Goal: Task Accomplishment & Management: Complete application form

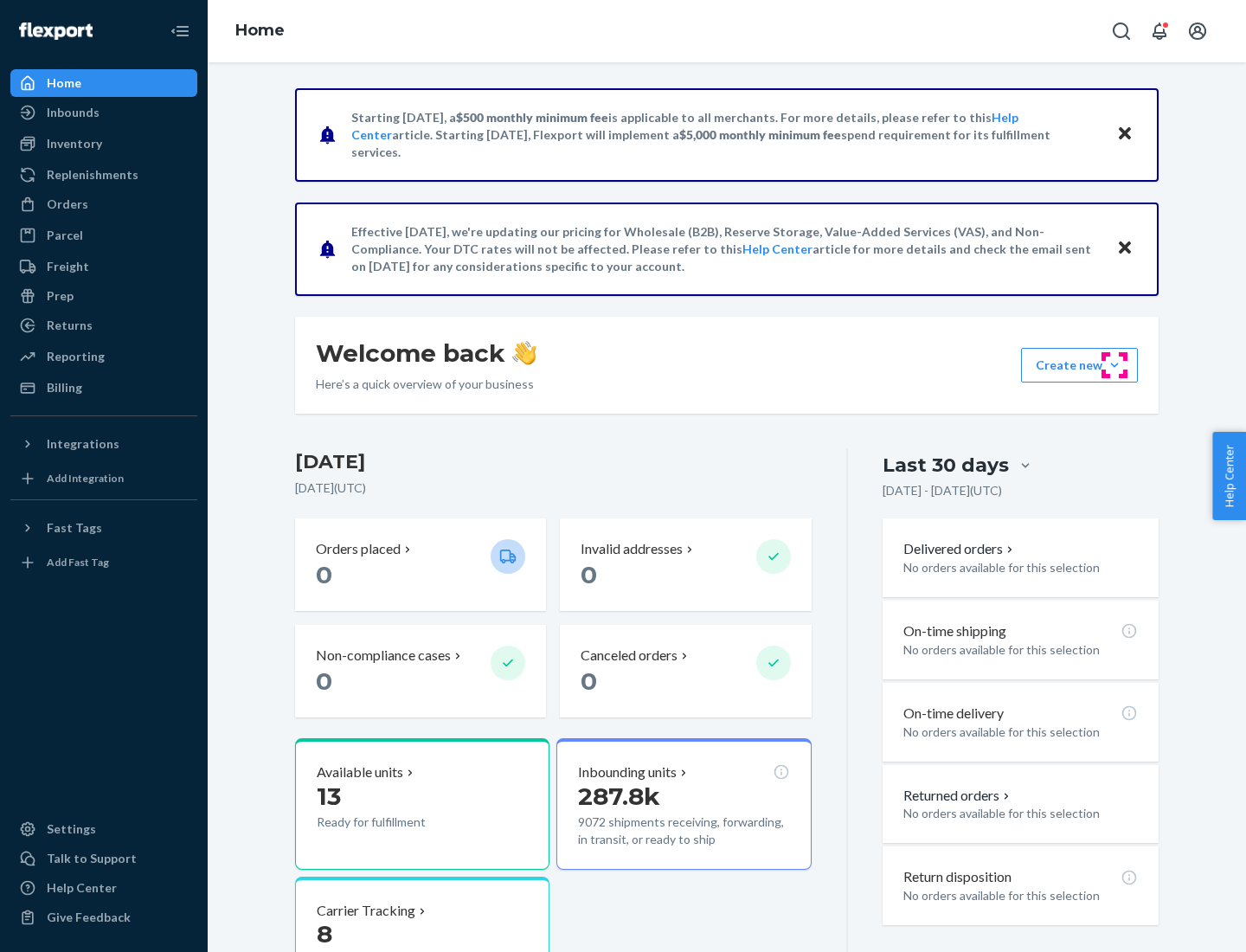
click at [1114, 365] on button "Create new Create new inbound Create new order Create new product" at bounding box center [1079, 364] width 117 height 35
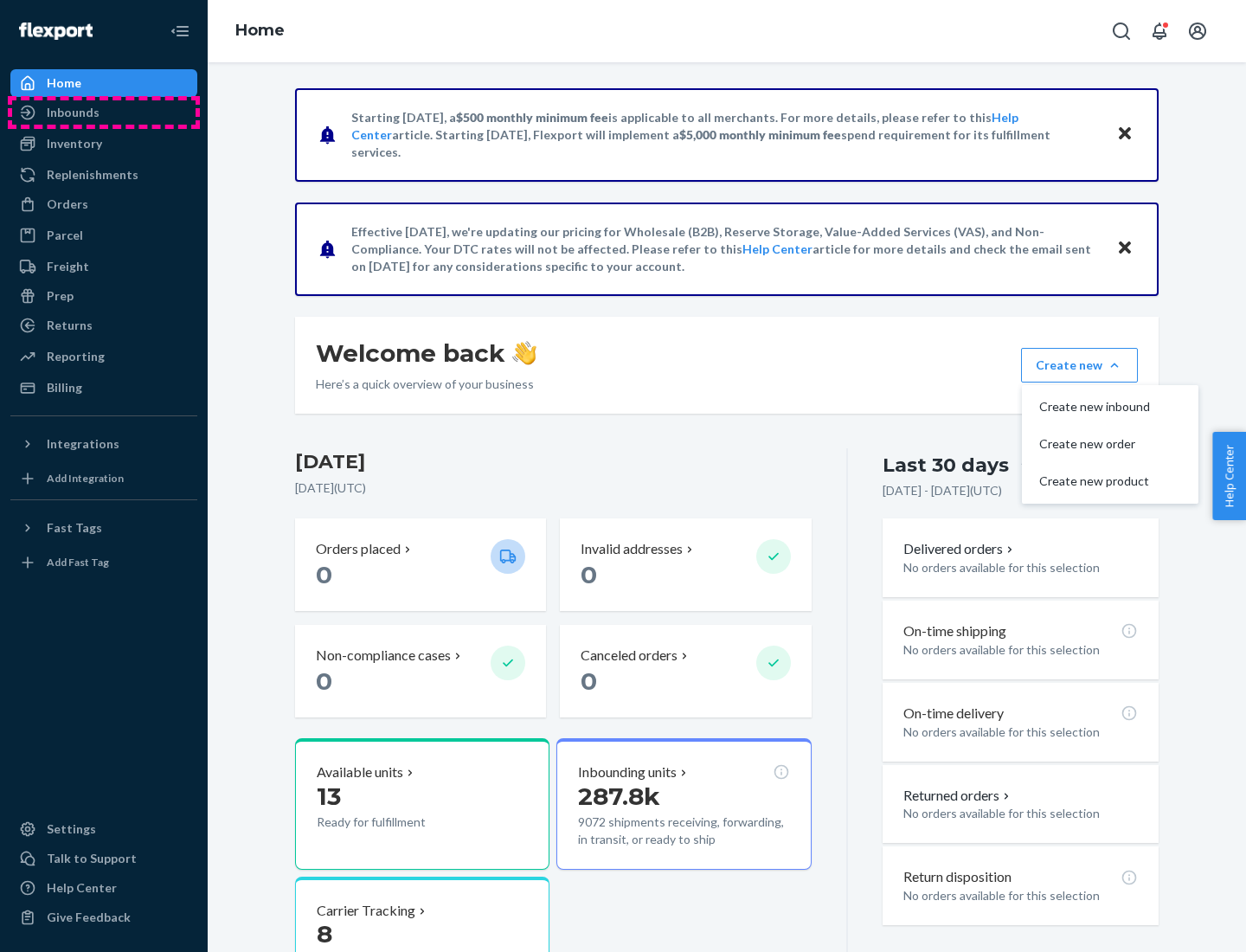
click at [104, 113] on div "Inbounds" at bounding box center [104, 113] width 184 height 25
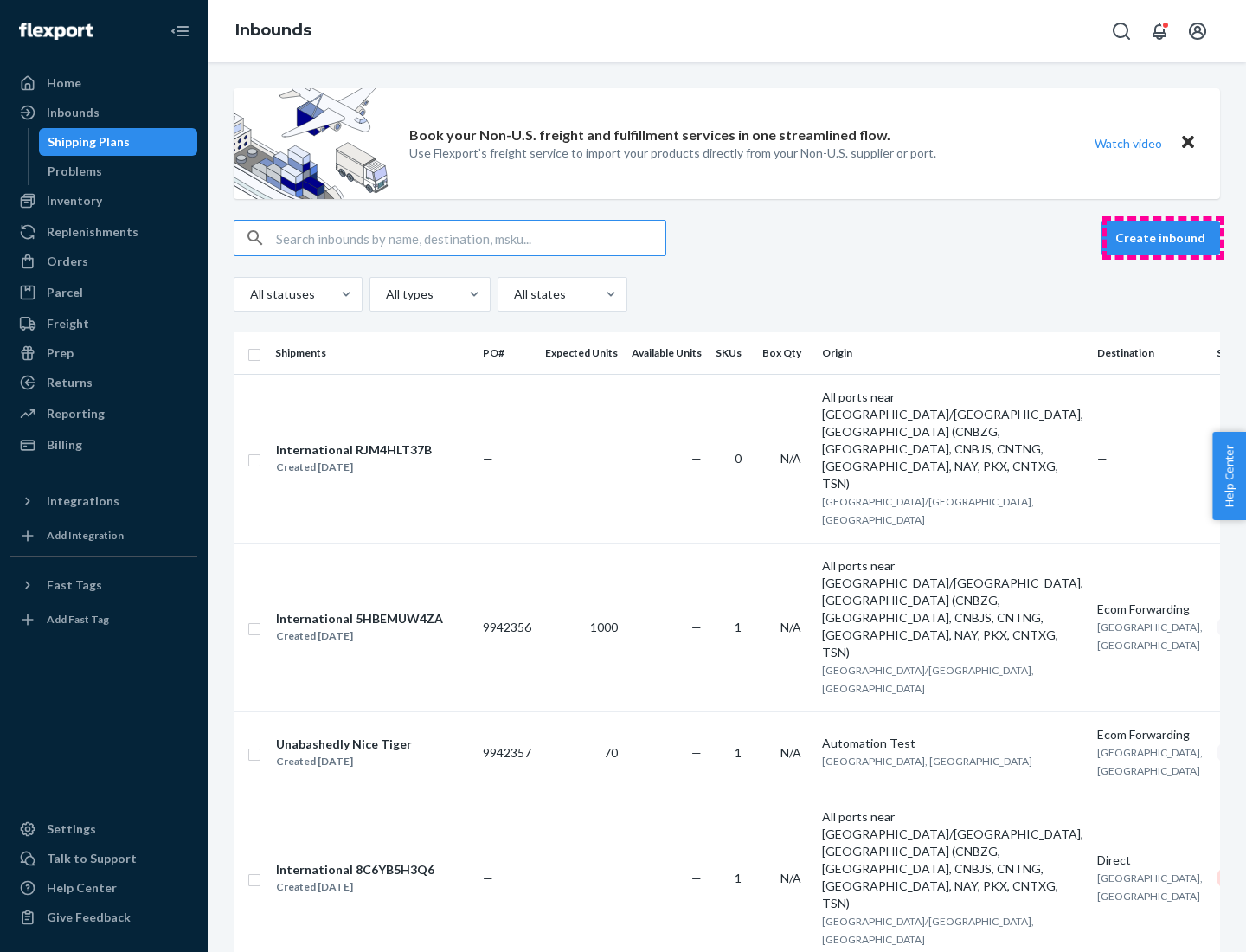
click at [1162, 238] on button "Create inbound" at bounding box center [1159, 237] width 119 height 35
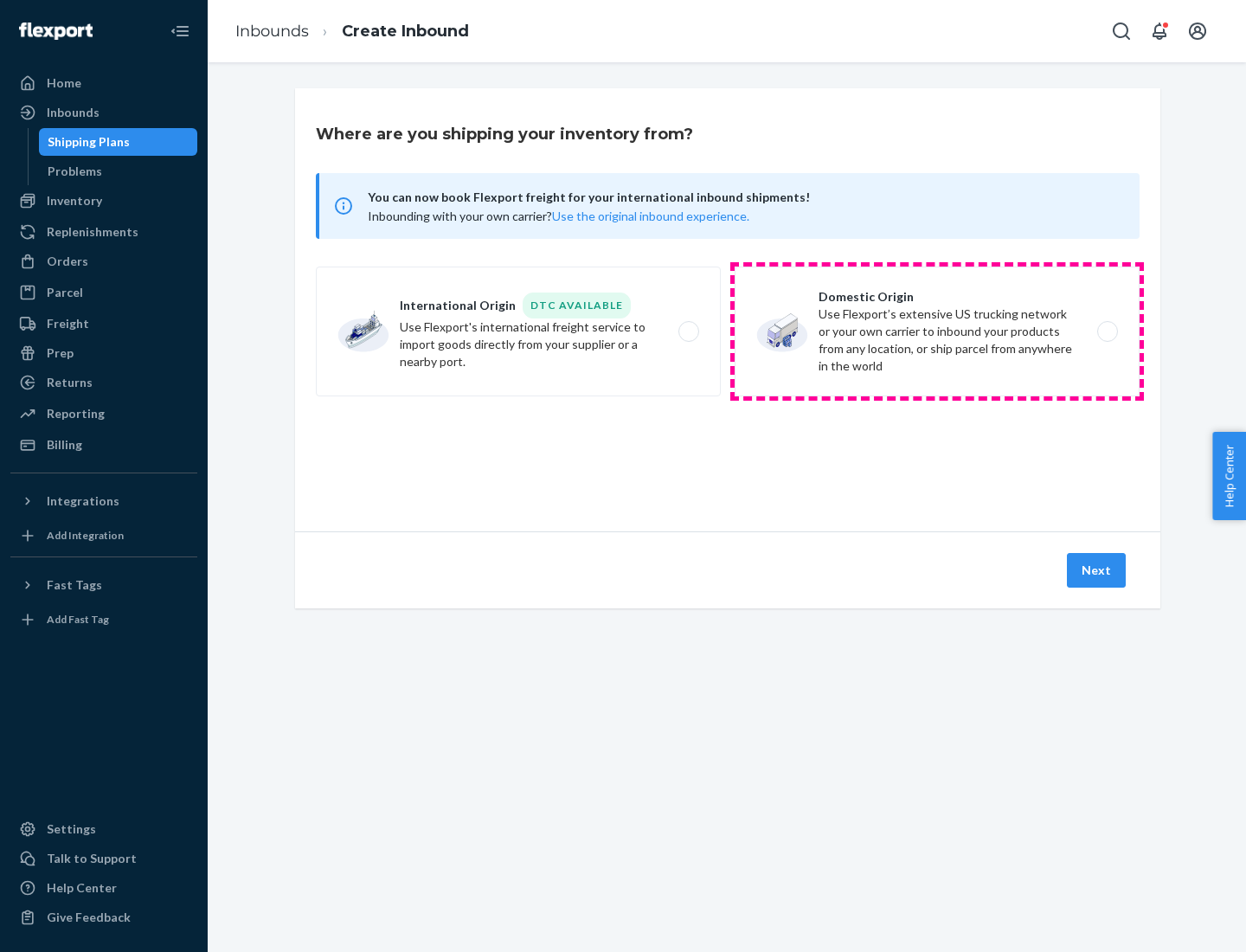
click at [937, 332] on label "Domestic Origin Use Flexport’s extensive US trucking network or your own carrie…" at bounding box center [937, 331] width 405 height 129
click at [1107, 332] on input "Domestic Origin Use Flexport’s extensive US trucking network or your own carrie…" at bounding box center [1112, 331] width 11 height 11
radio input "true"
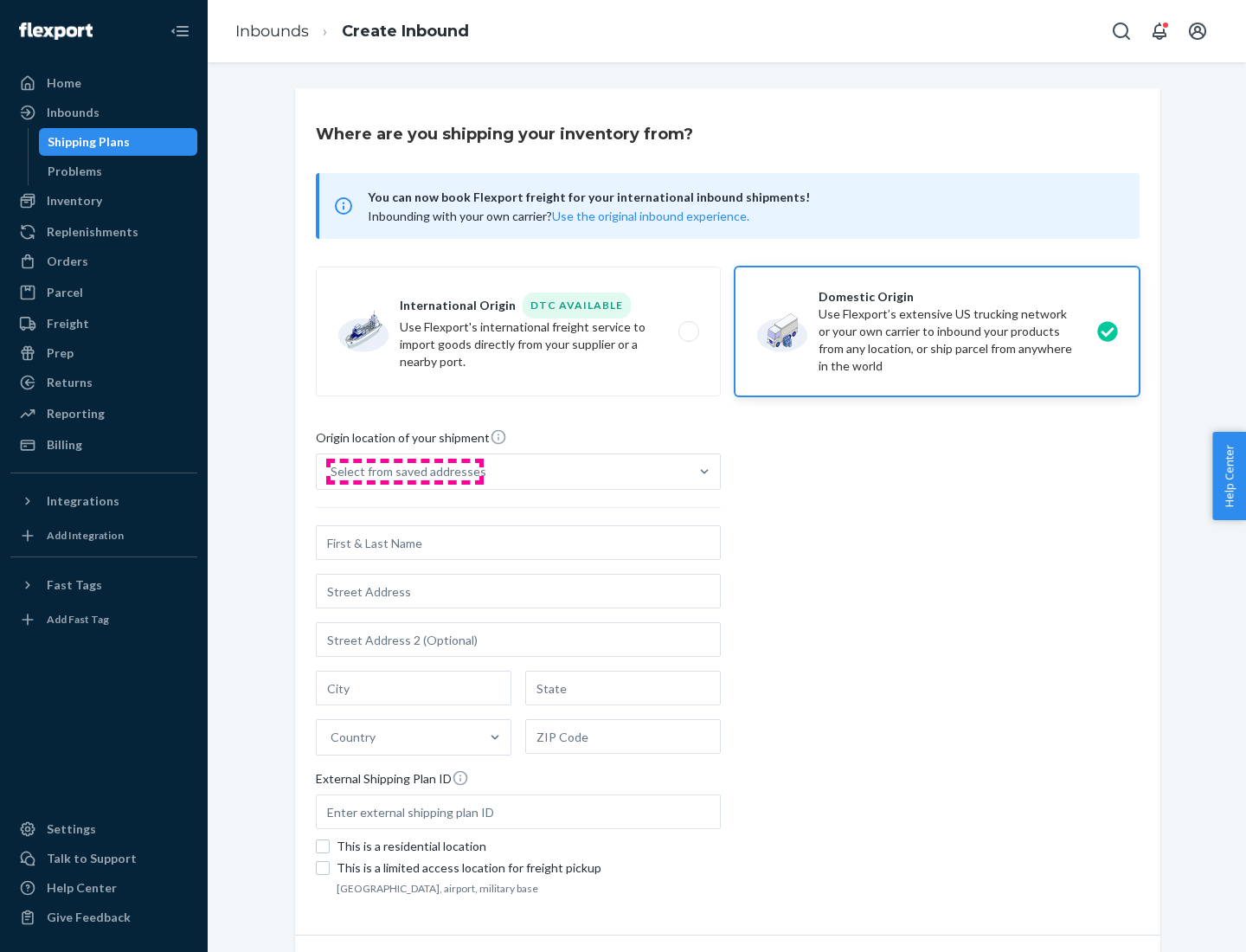
click at [404, 471] on div "Select from saved addresses" at bounding box center [409, 472] width 156 height 18
click at [332, 471] on input "Select from saved addresses" at bounding box center [332, 472] width 2 height 18
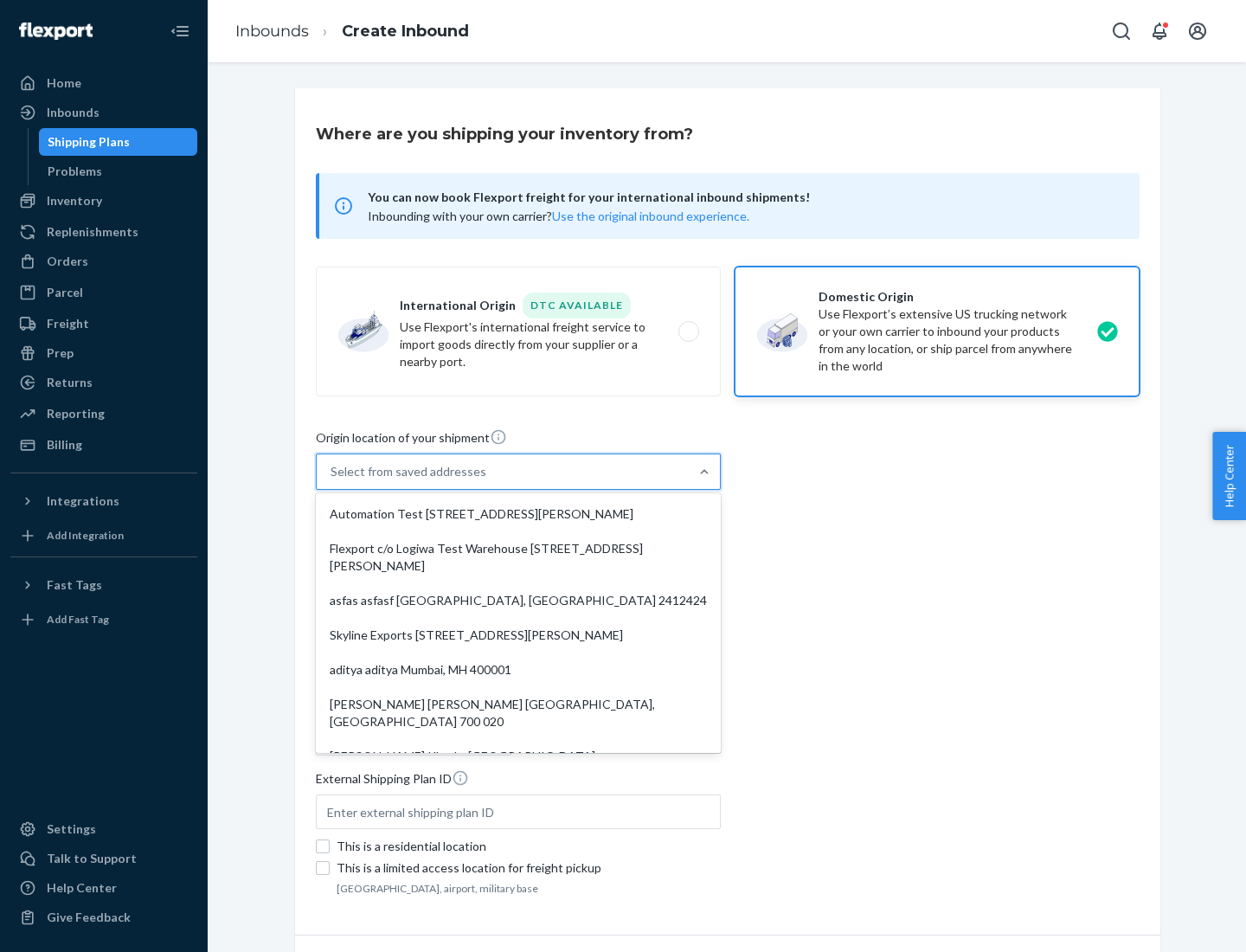
scroll to position [7, 0]
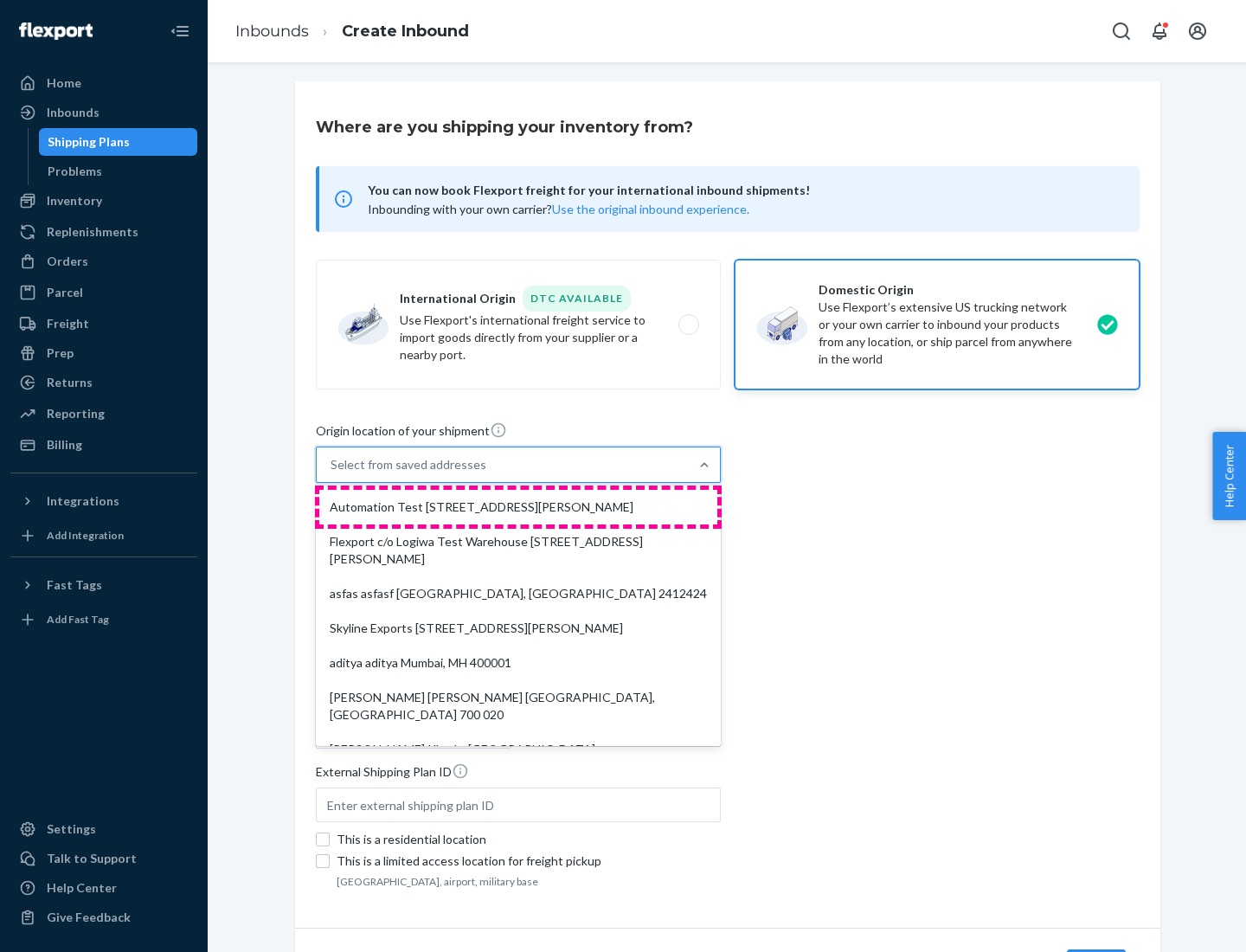
click at [518, 507] on div "Automation Test [STREET_ADDRESS][PERSON_NAME]" at bounding box center [517, 507] width 398 height 35
click at [332, 473] on input "option Automation Test [STREET_ADDRESS][PERSON_NAME]. 9 results available. Use …" at bounding box center [332, 465] width 2 height 18
type input "Automation Test"
type input "9th Floor"
type input "[GEOGRAPHIC_DATA]"
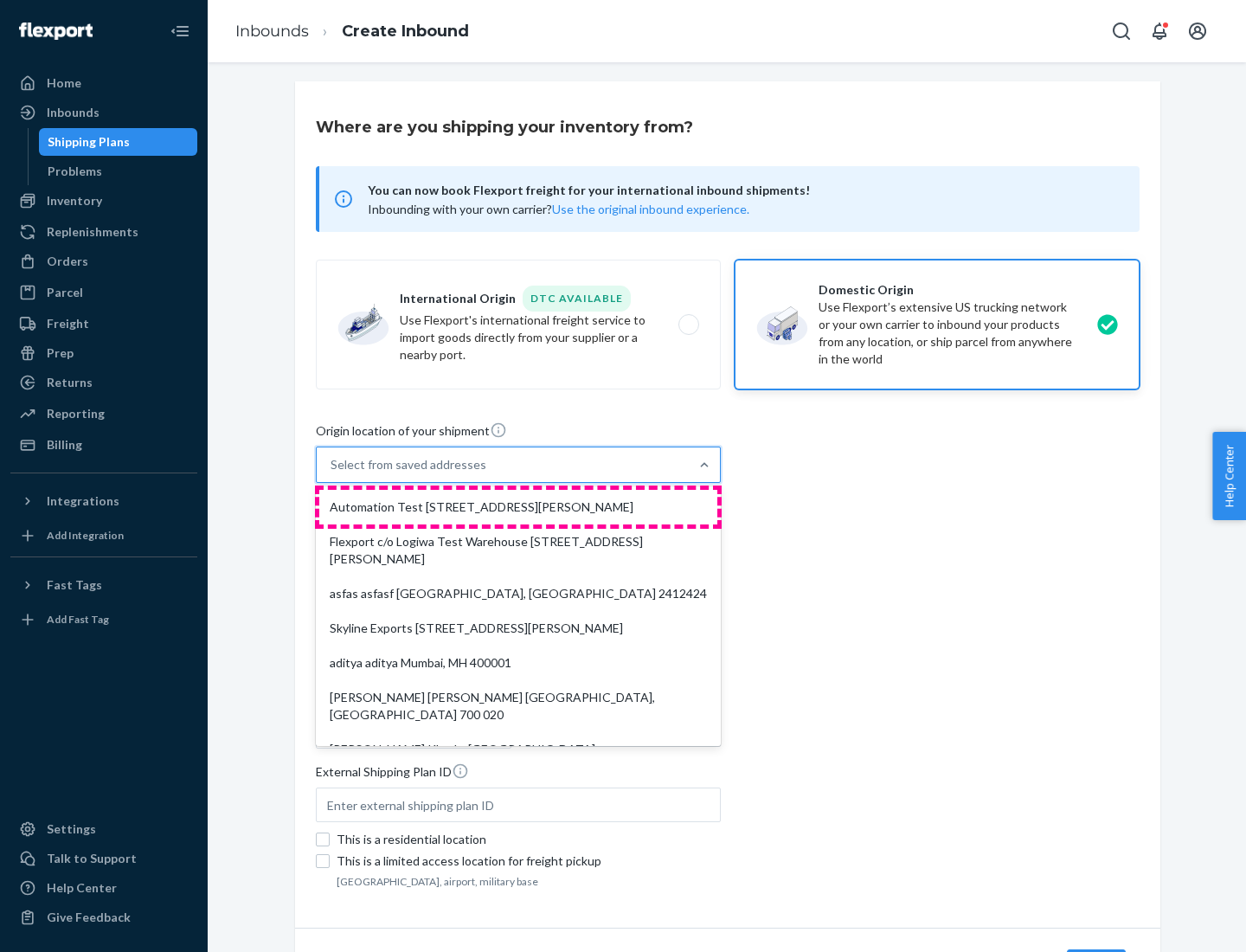
type input "CA"
type input "94104"
type input "[STREET_ADDRESS][PERSON_NAME]"
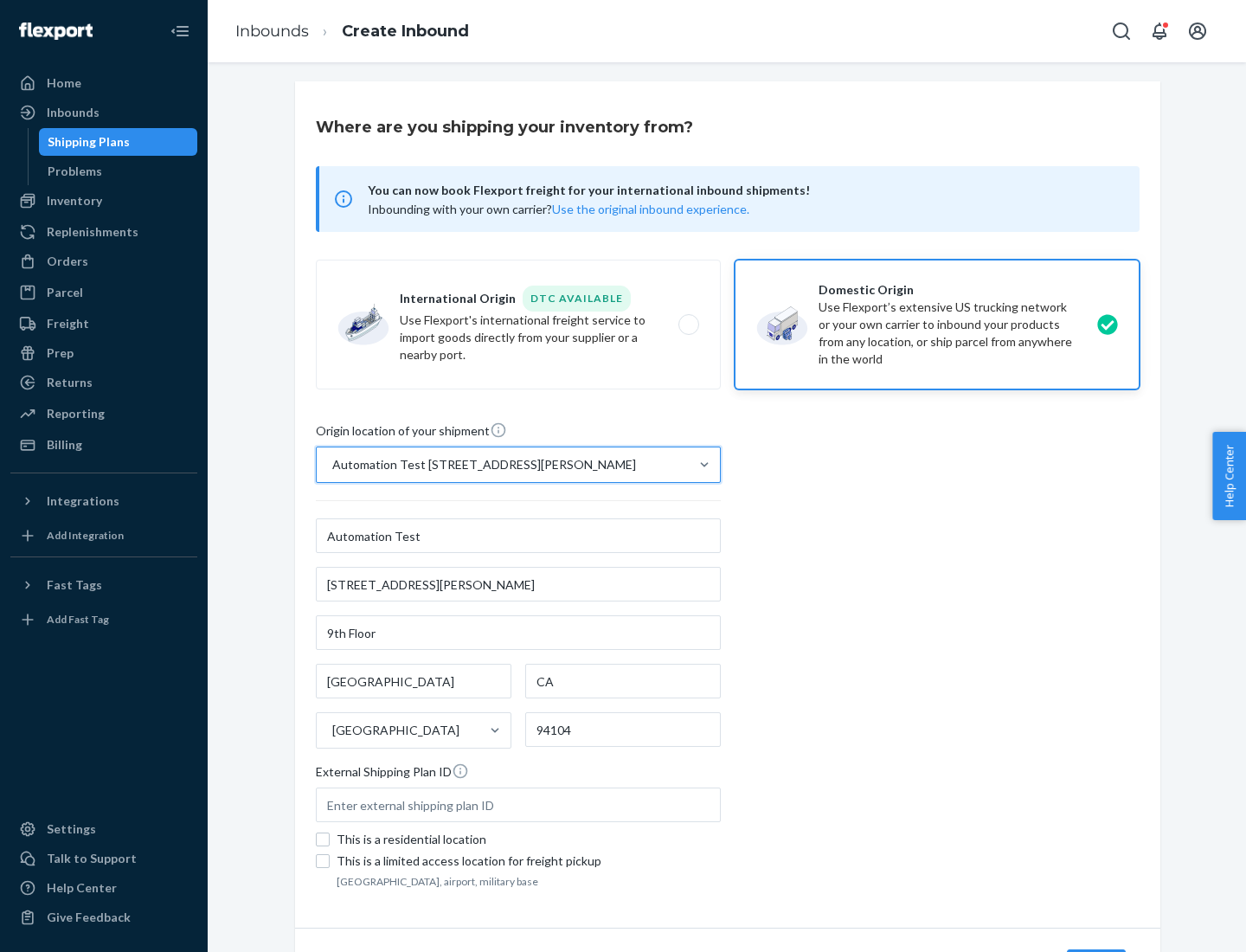
scroll to position [102, 0]
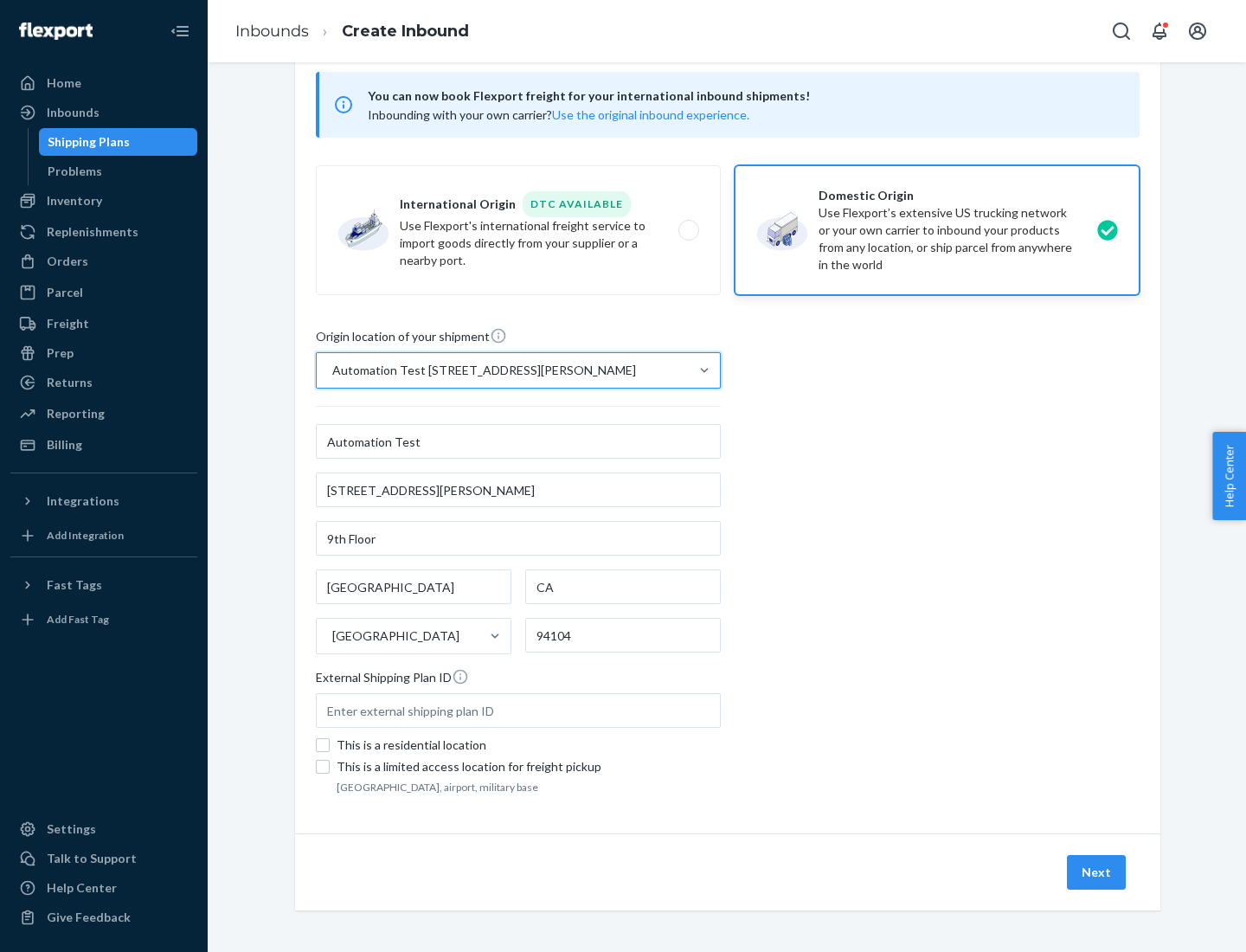
click at [1097, 872] on button "Next" at bounding box center [1096, 872] width 59 height 35
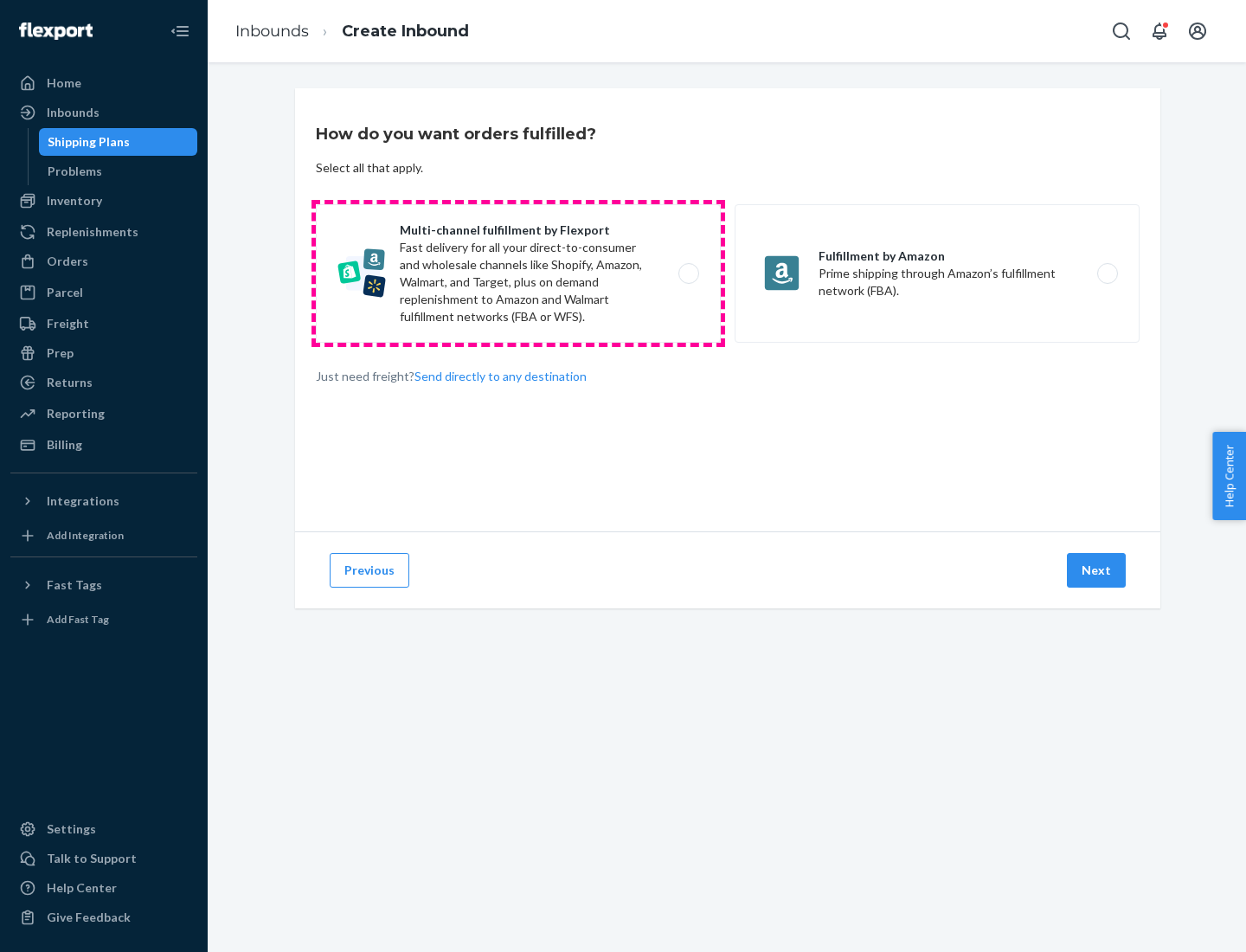
click at [518, 274] on label "Multi-channel fulfillment by Flexport Fast delivery for all your direct-to-cons…" at bounding box center [518, 274] width 405 height 138
click at [688, 274] on input "Multi-channel fulfillment by Flexport Fast delivery for all your direct-to-cons…" at bounding box center [693, 274] width 11 height 11
radio input "true"
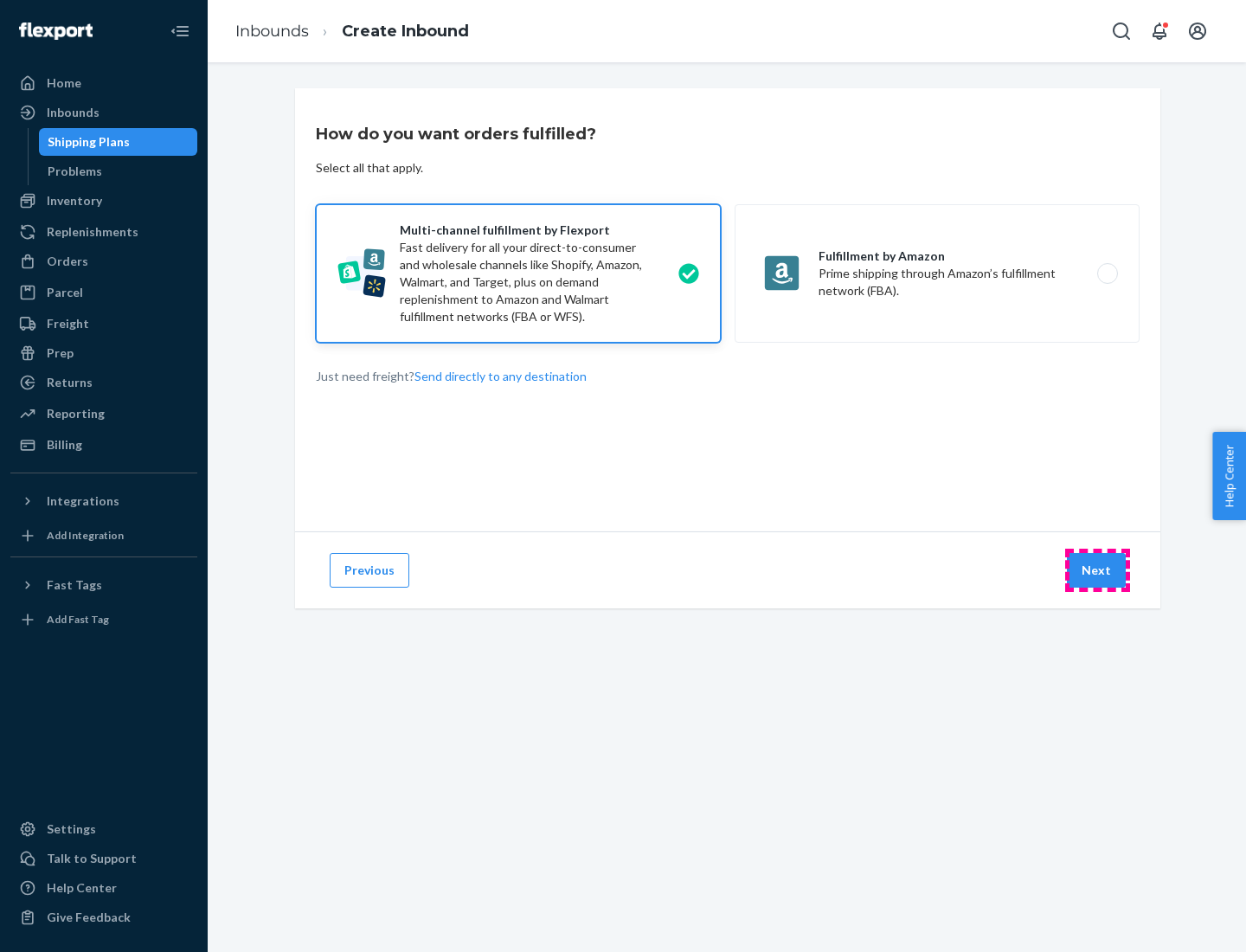
click at [1097, 570] on button "Next" at bounding box center [1096, 570] width 59 height 35
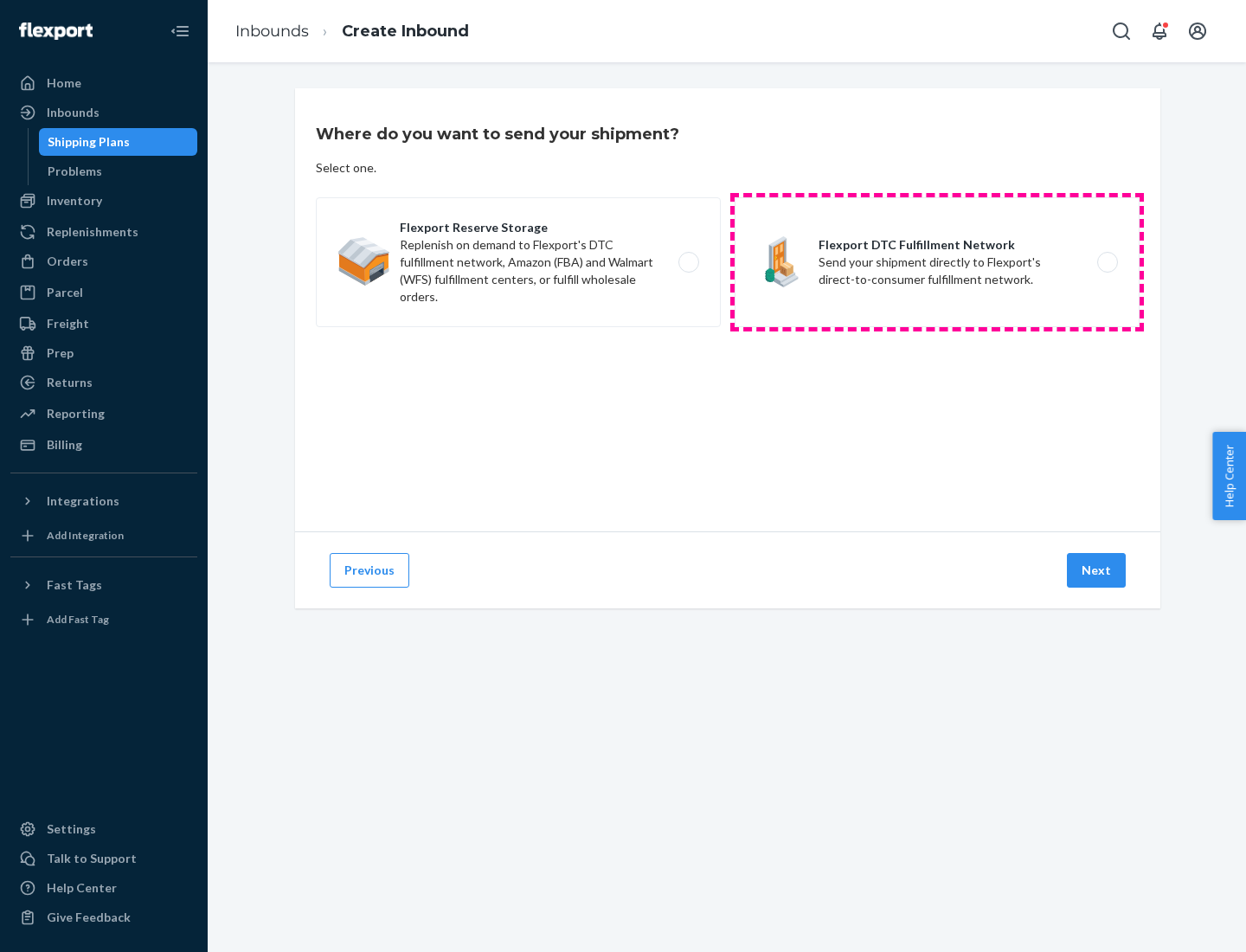
click at [937, 262] on label "Flexport DTC Fulfillment Network Send your shipment directly to Flexport's dire…" at bounding box center [937, 262] width 405 height 129
click at [1107, 262] on input "Flexport DTC Fulfillment Network Send your shipment directly to Flexport's dire…" at bounding box center [1112, 262] width 11 height 11
radio input "true"
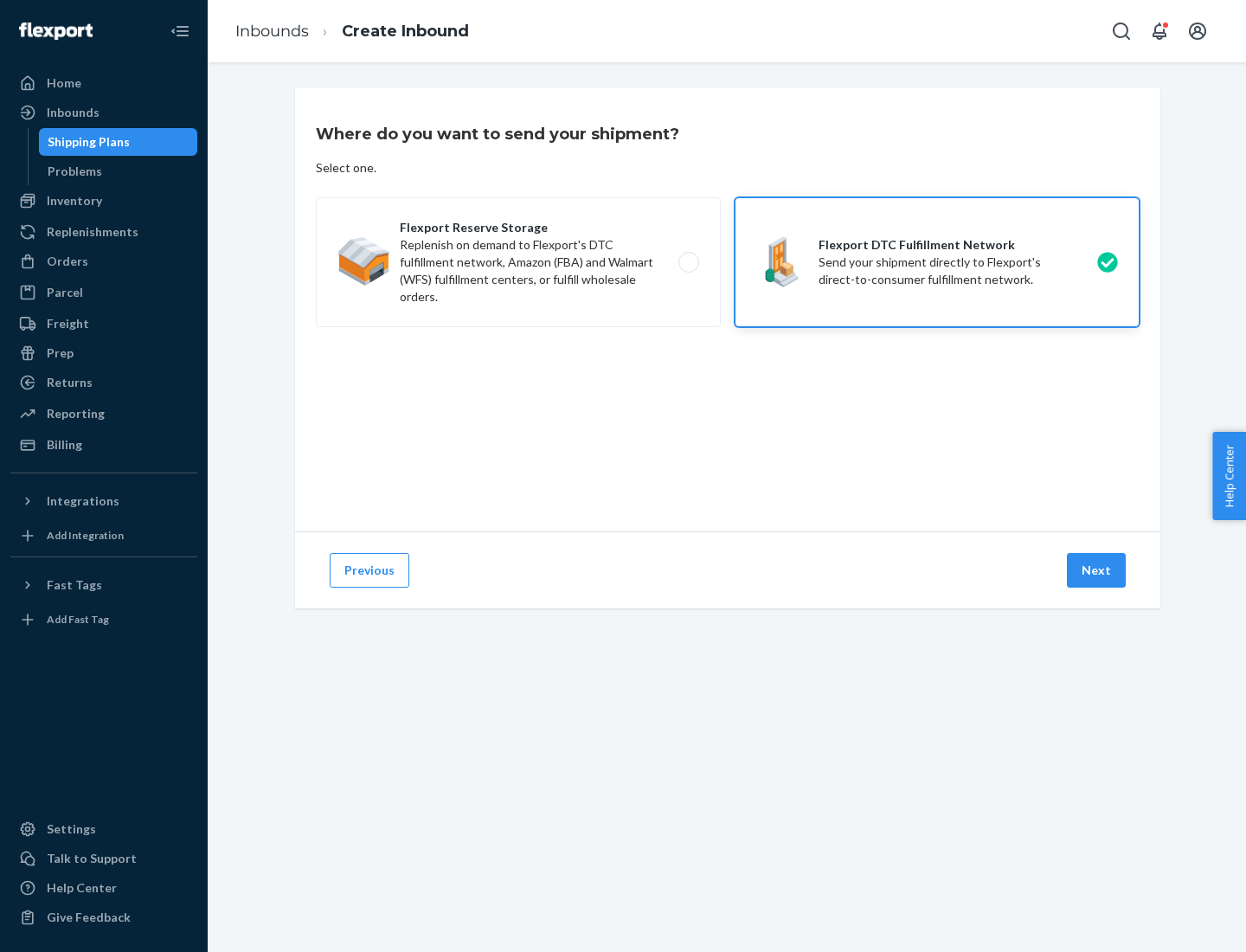
click at [1097, 570] on button "Next" at bounding box center [1096, 570] width 59 height 35
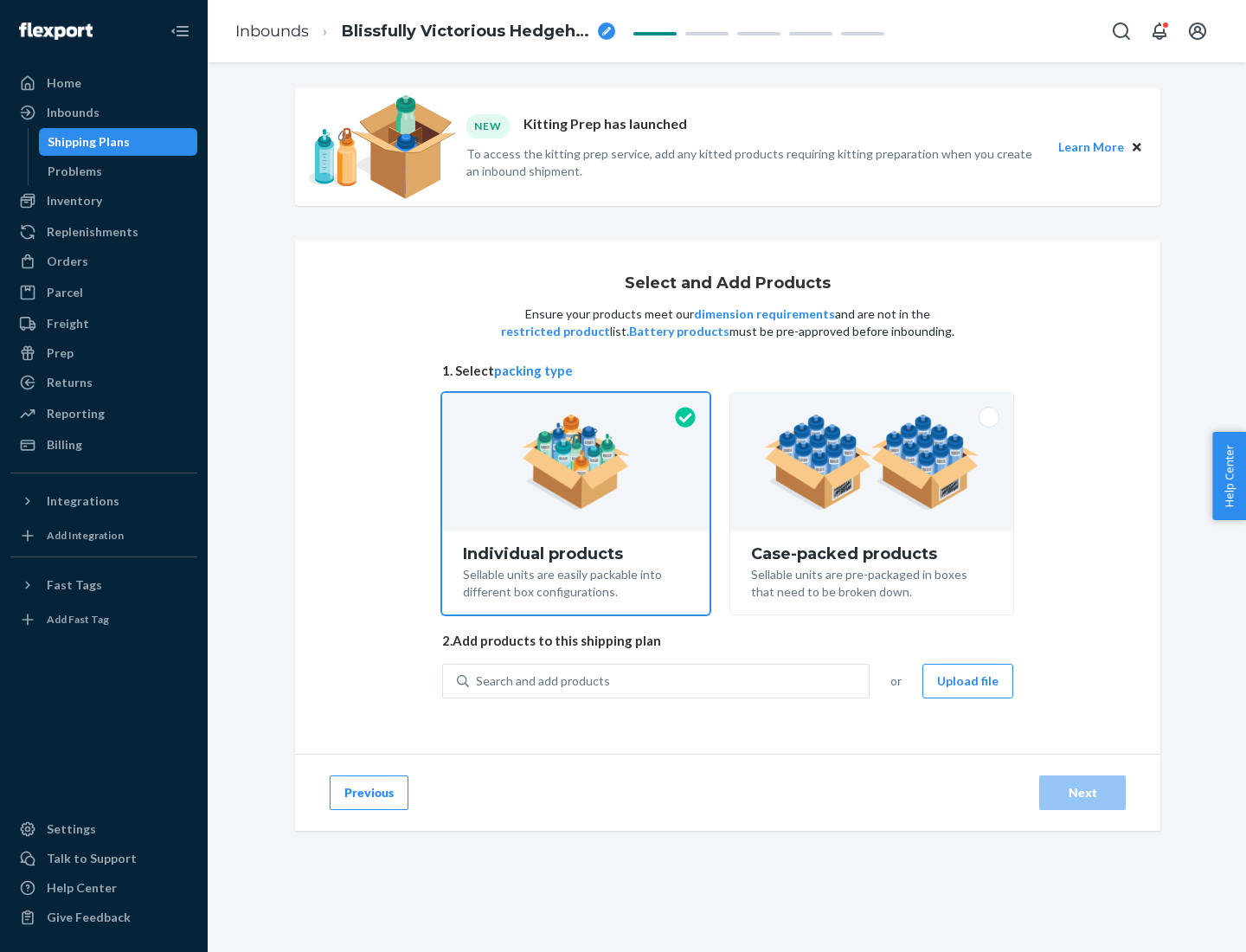
click at [872, 462] on img at bounding box center [872, 462] width 215 height 95
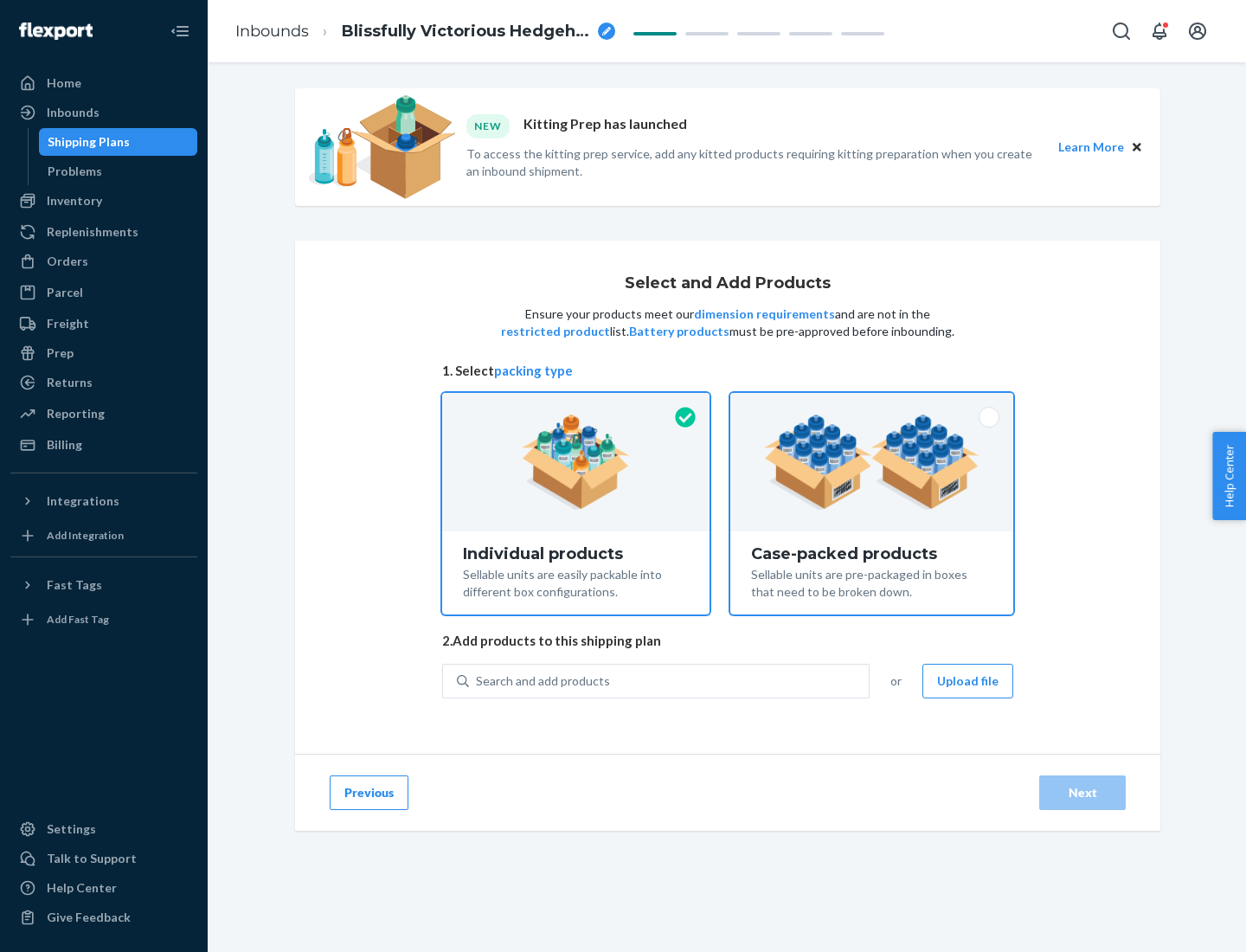
click at [872, 404] on input "Case-packed products Sellable units are pre-packaged in boxes that need to be b…" at bounding box center [871, 398] width 11 height 11
radio input "true"
radio input "false"
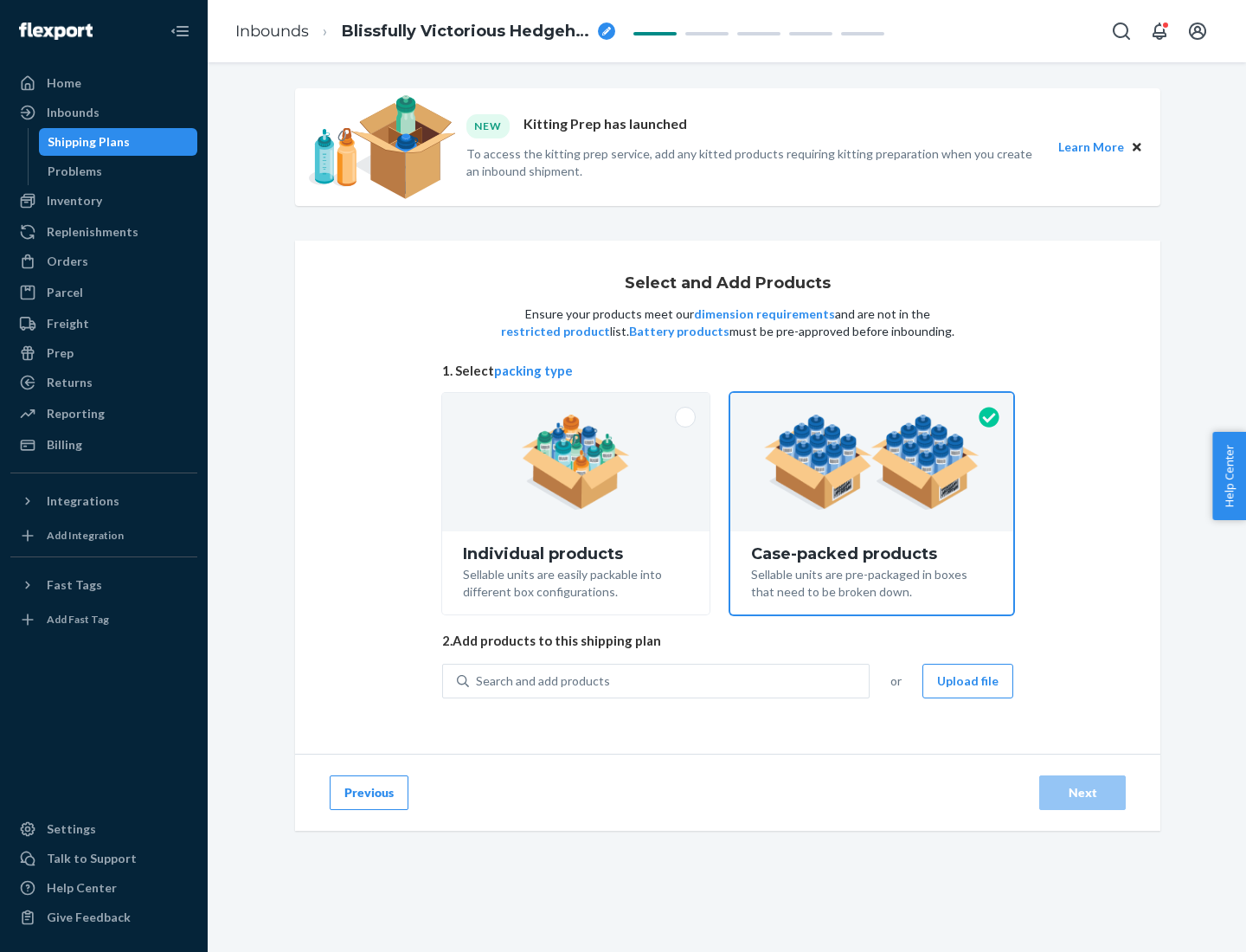
click at [669, 680] on div "Search and add products" at bounding box center [668, 681] width 400 height 32
click at [478, 680] on input "Search and add products" at bounding box center [477, 681] width 2 height 18
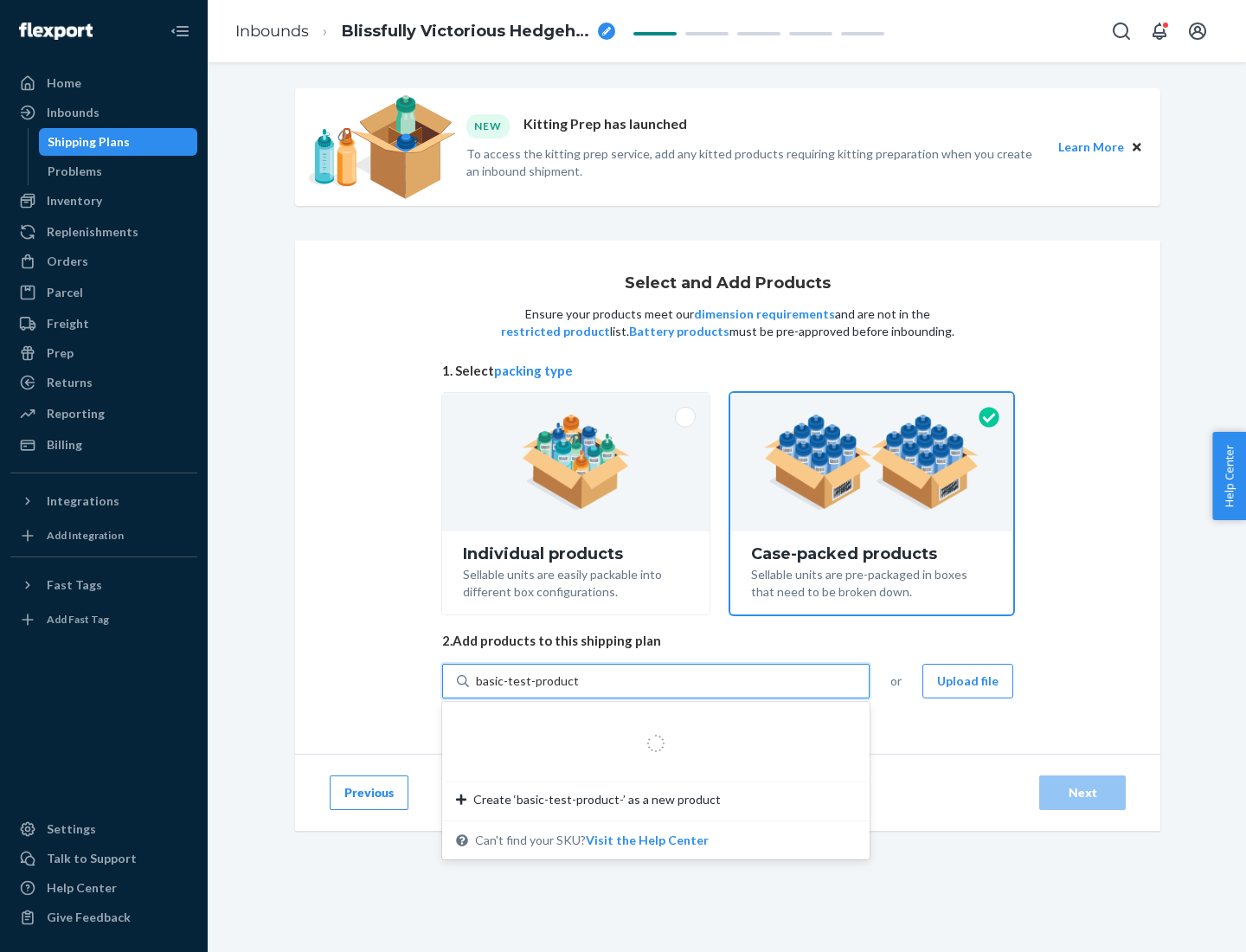
type input "basic-test-product-1"
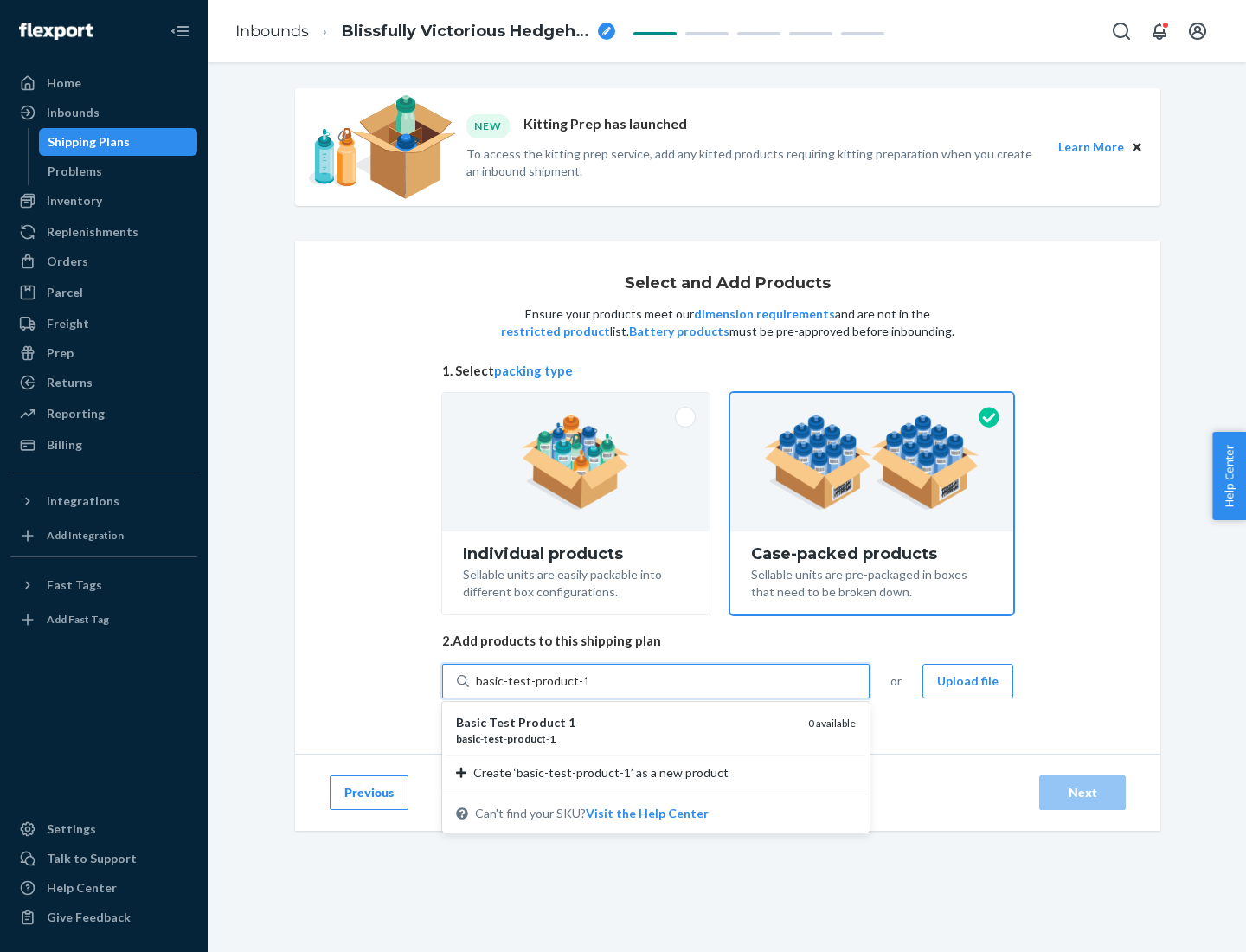
click at [625, 738] on div "basic - test - product - 1" at bounding box center [625, 738] width 339 height 15
click at [586, 689] on input "basic-test-product-1" at bounding box center [531, 681] width 111 height 18
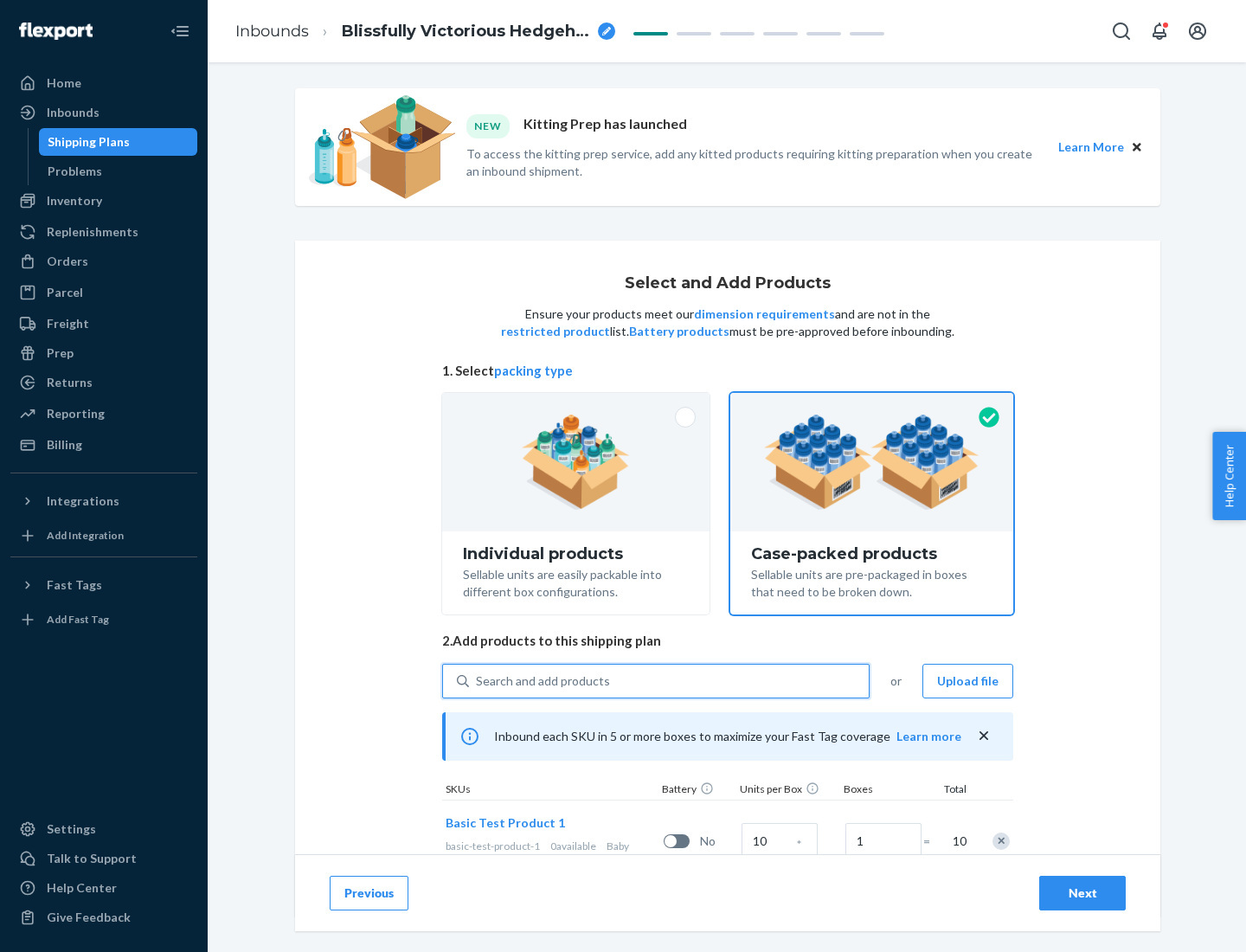
scroll to position [62, 0]
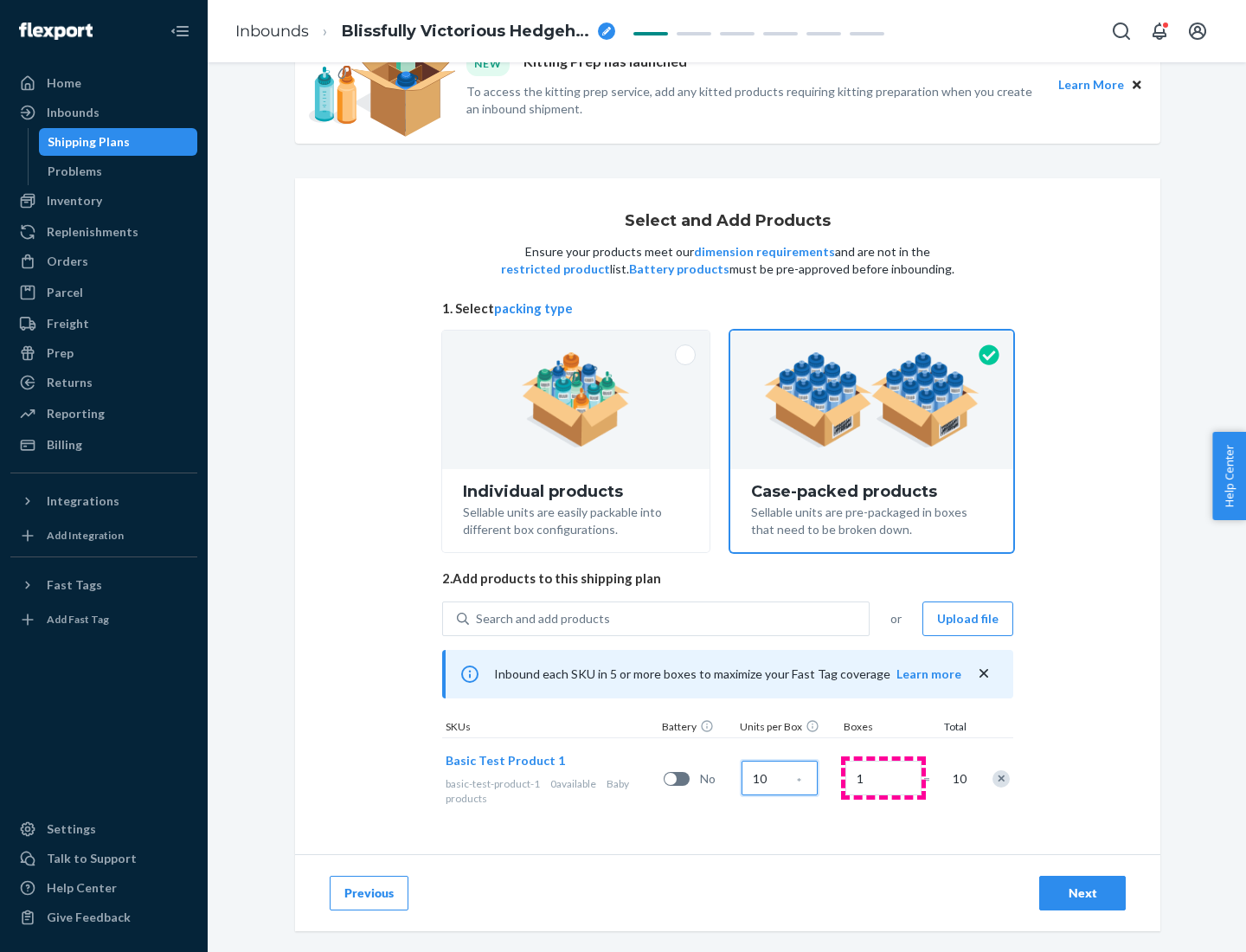
type input "10"
type input "7"
click at [1082, 893] on div "Next" at bounding box center [1082, 893] width 57 height 18
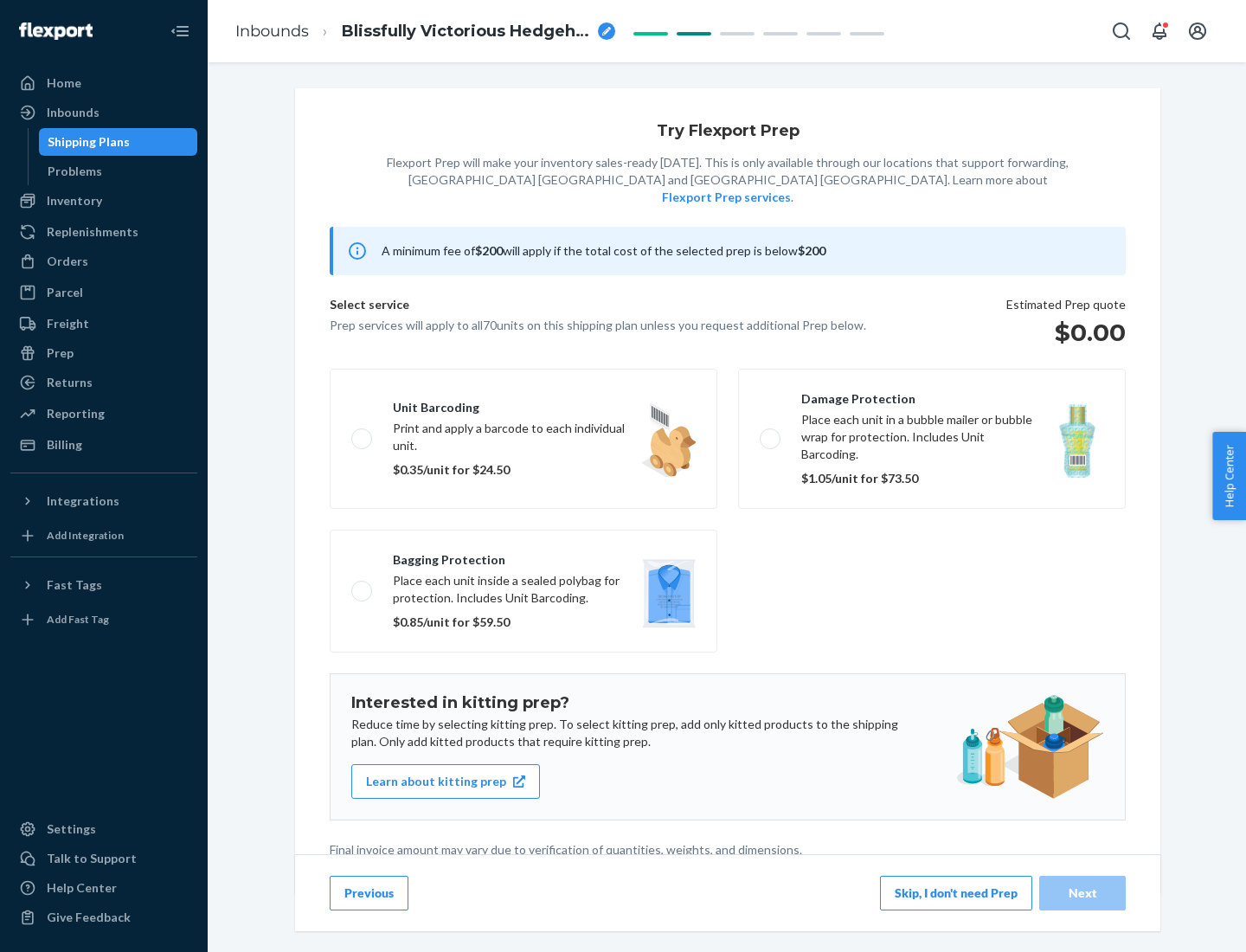
scroll to position [4, 0]
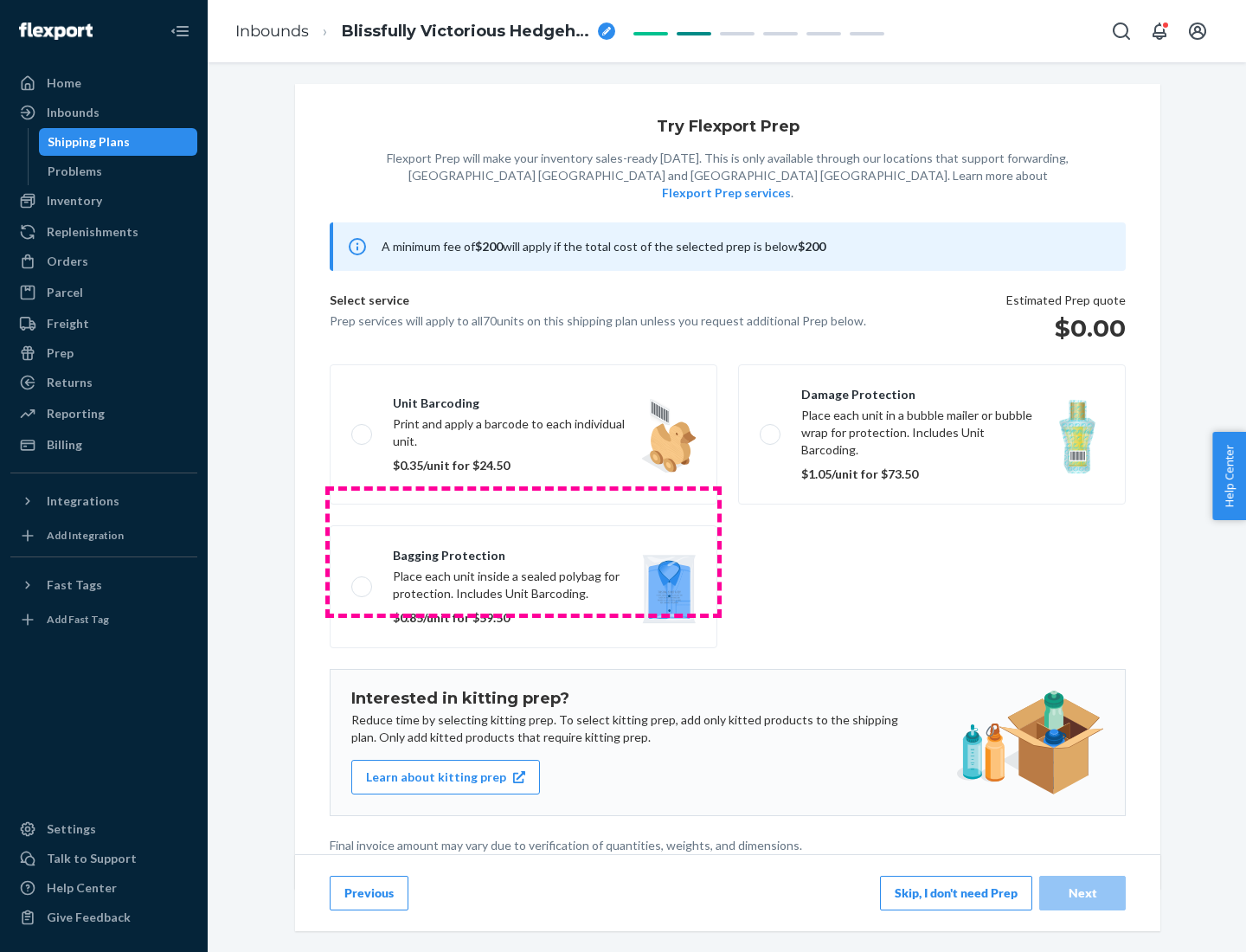
click at [523, 551] on label "Bagging protection Place each unit inside a sealed polybag for protection. Incl…" at bounding box center [523, 587] width 387 height 122
click at [362, 581] on input "Bagging protection Place each unit inside a sealed polybag for protection. Incl…" at bounding box center [356, 586] width 11 height 11
checkbox input "true"
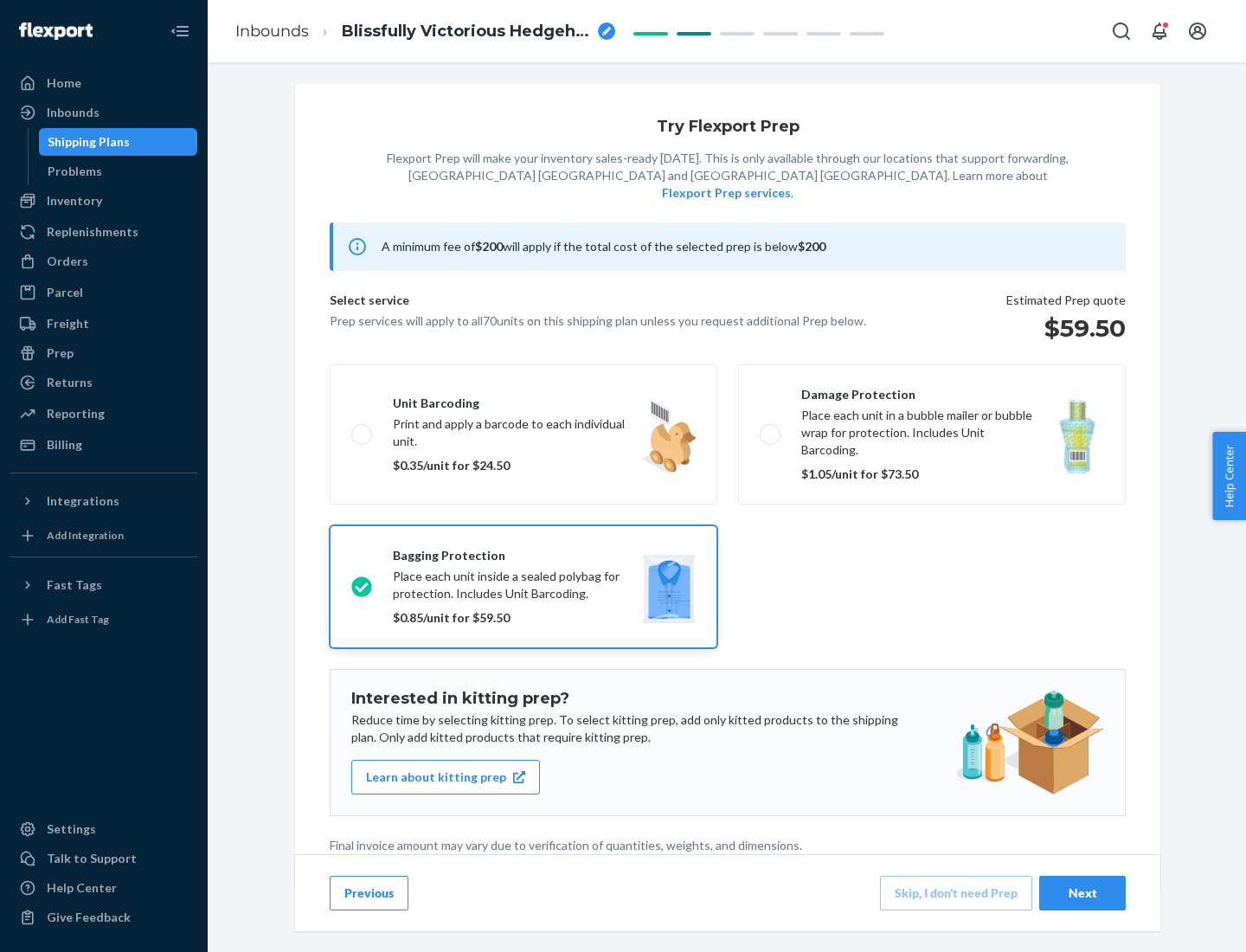
click at [1082, 892] on div "Next" at bounding box center [1082, 893] width 57 height 18
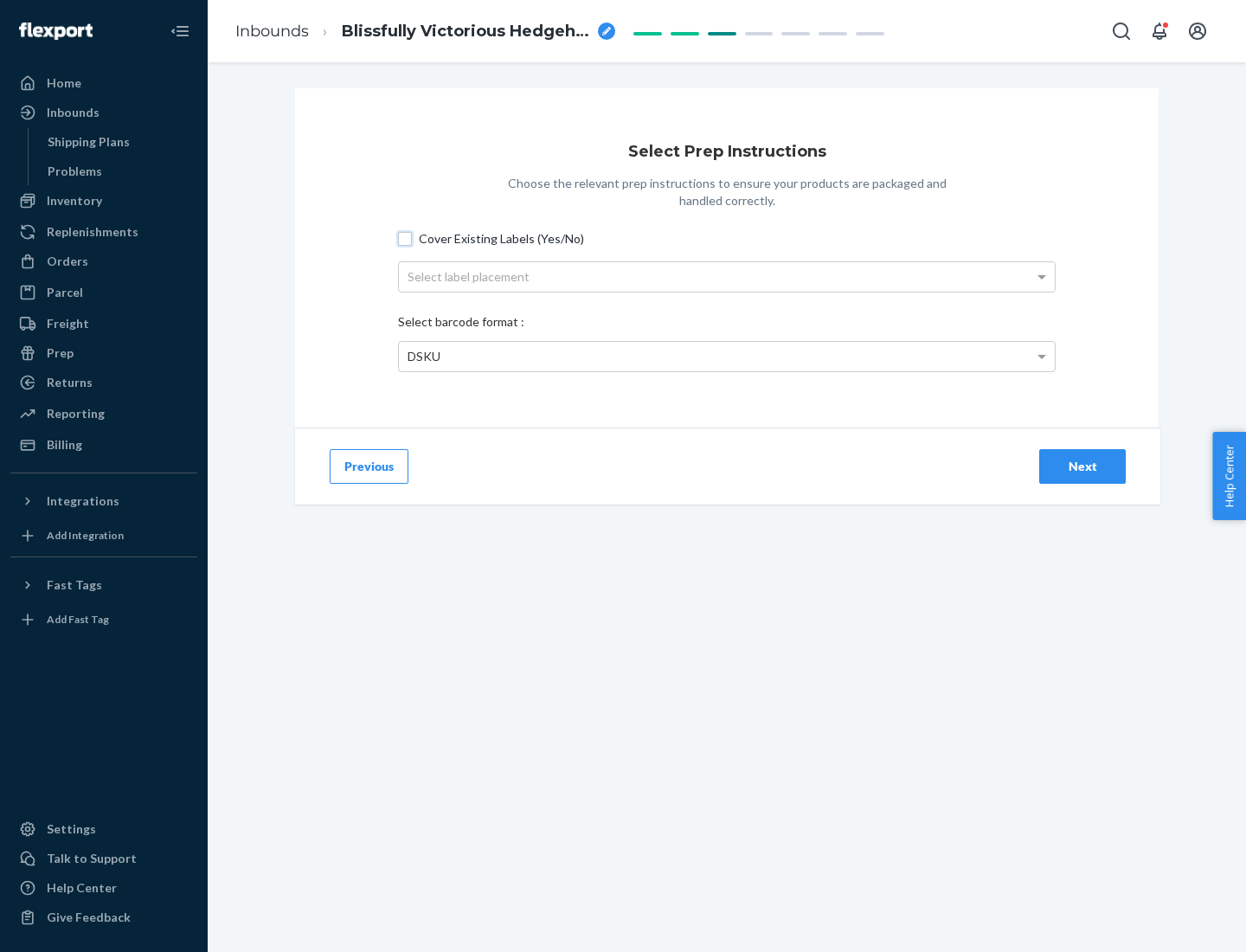
click at [405, 238] on input "Cover Existing Labels (Yes/No)" at bounding box center [405, 239] width 14 height 14
checkbox input "true"
click at [727, 276] on div "Select label placement" at bounding box center [727, 277] width 656 height 30
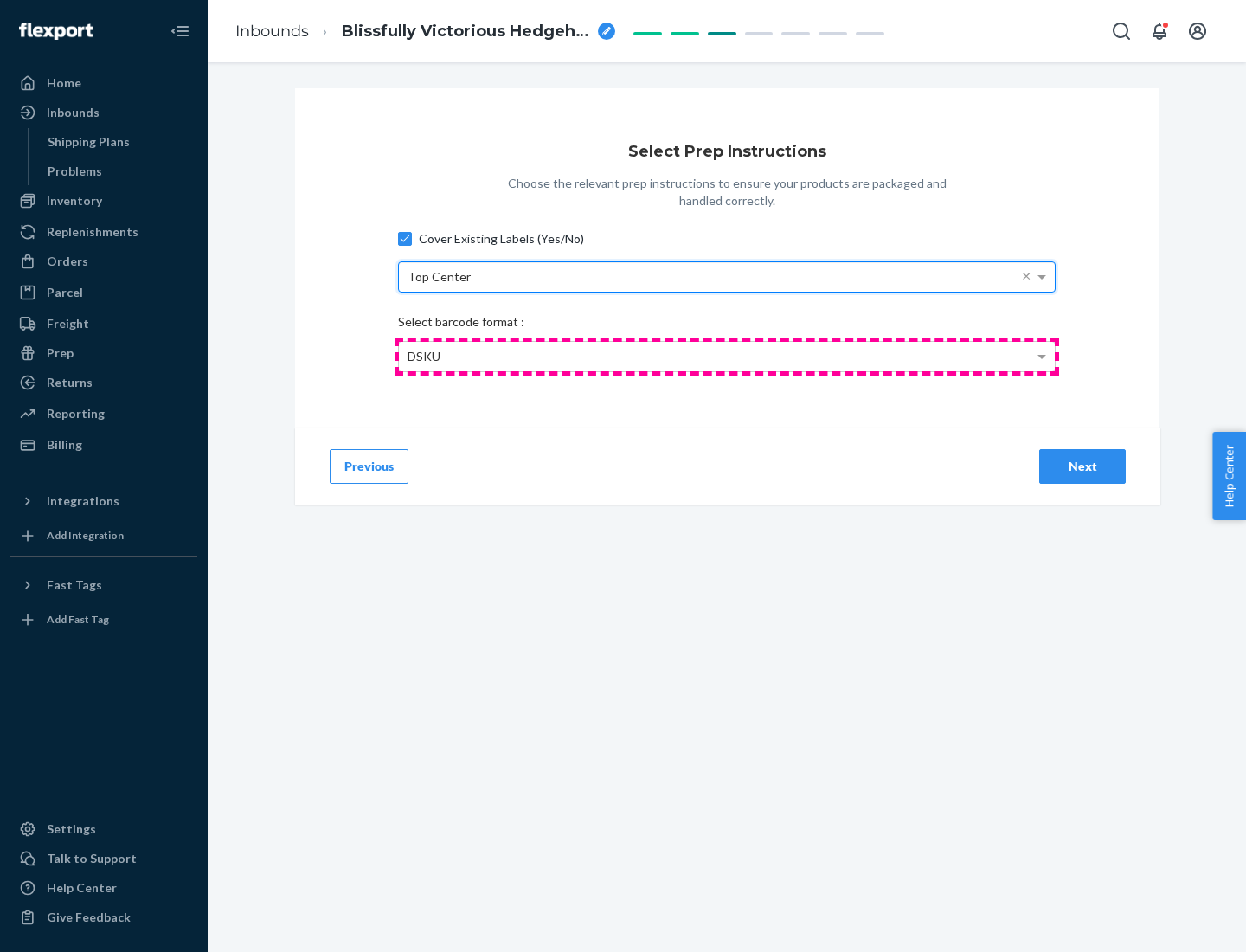
click at [727, 356] on div "DSKU" at bounding box center [727, 357] width 656 height 30
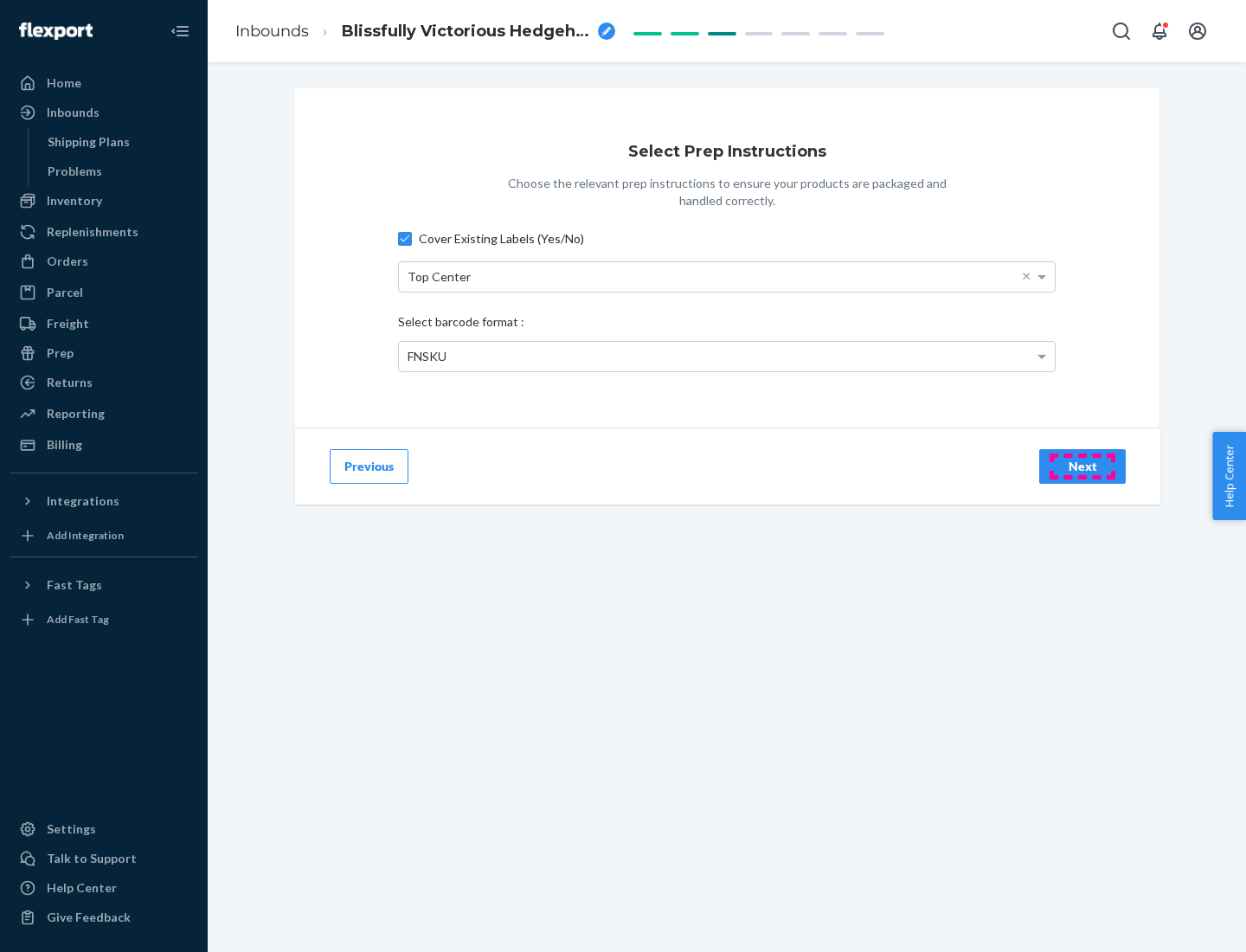
click at [1082, 465] on div "Next" at bounding box center [1082, 466] width 57 height 18
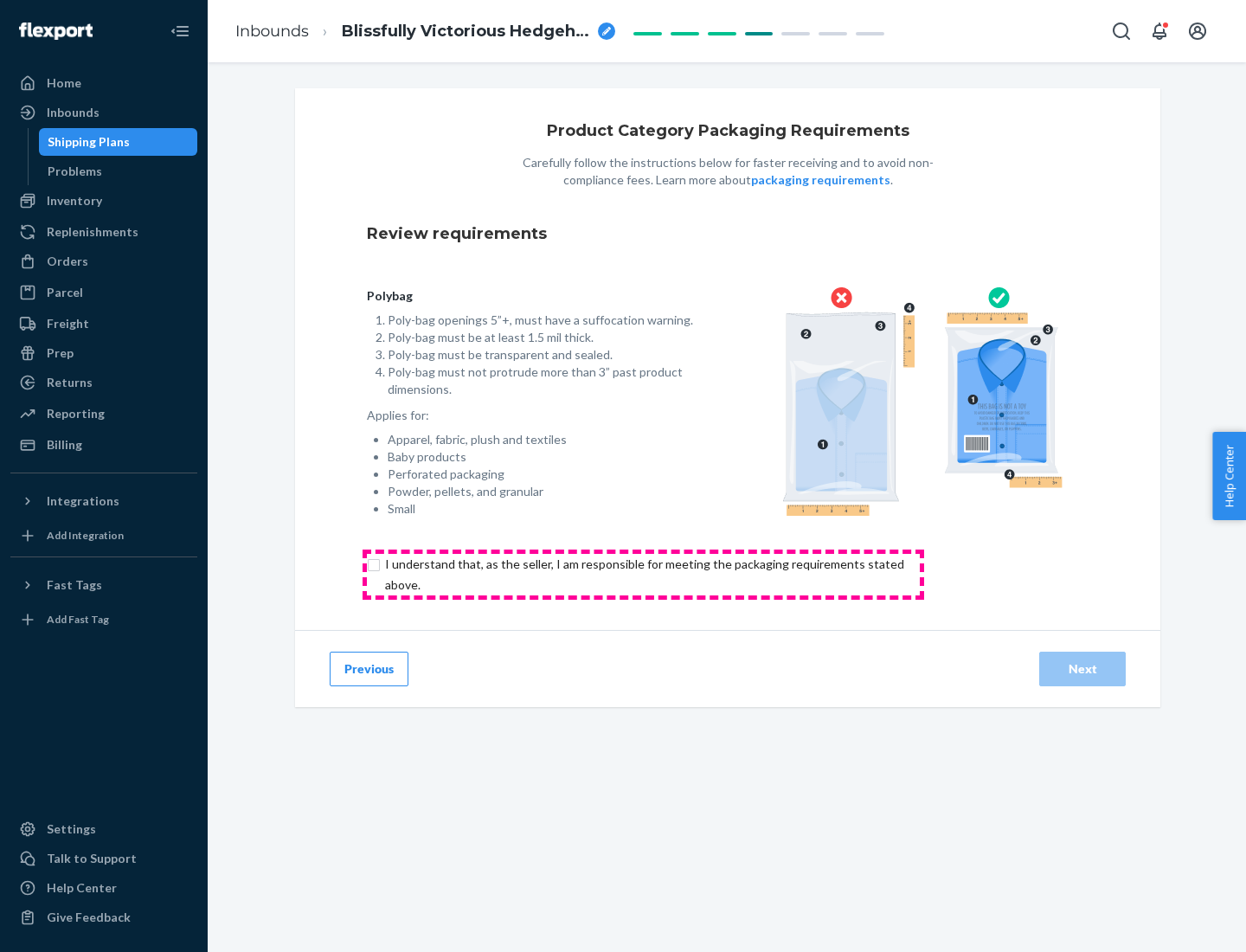
click at [643, 574] on input "checkbox" at bounding box center [654, 575] width 576 height 41
checkbox input "true"
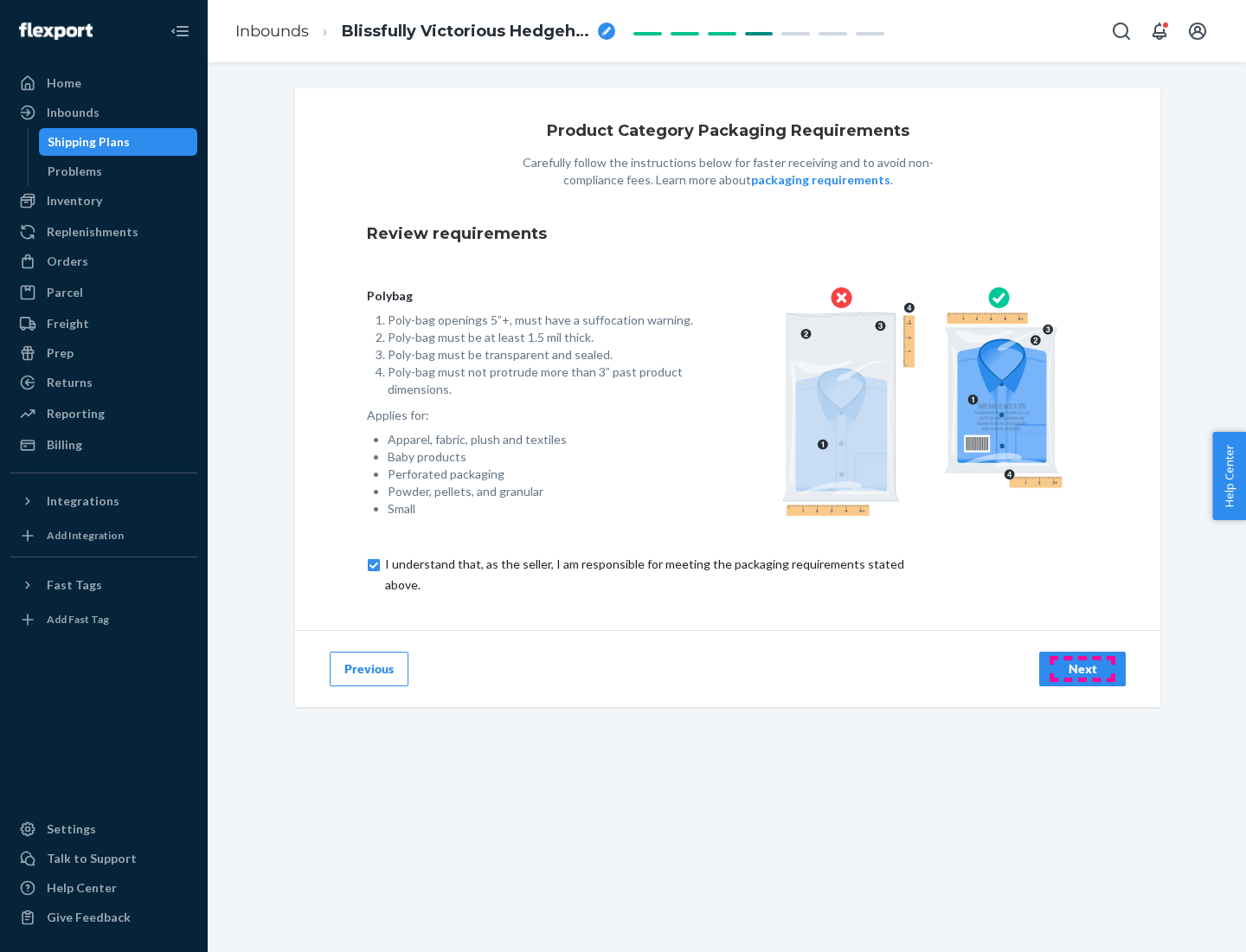
click at [1082, 668] on div "Next" at bounding box center [1082, 669] width 57 height 18
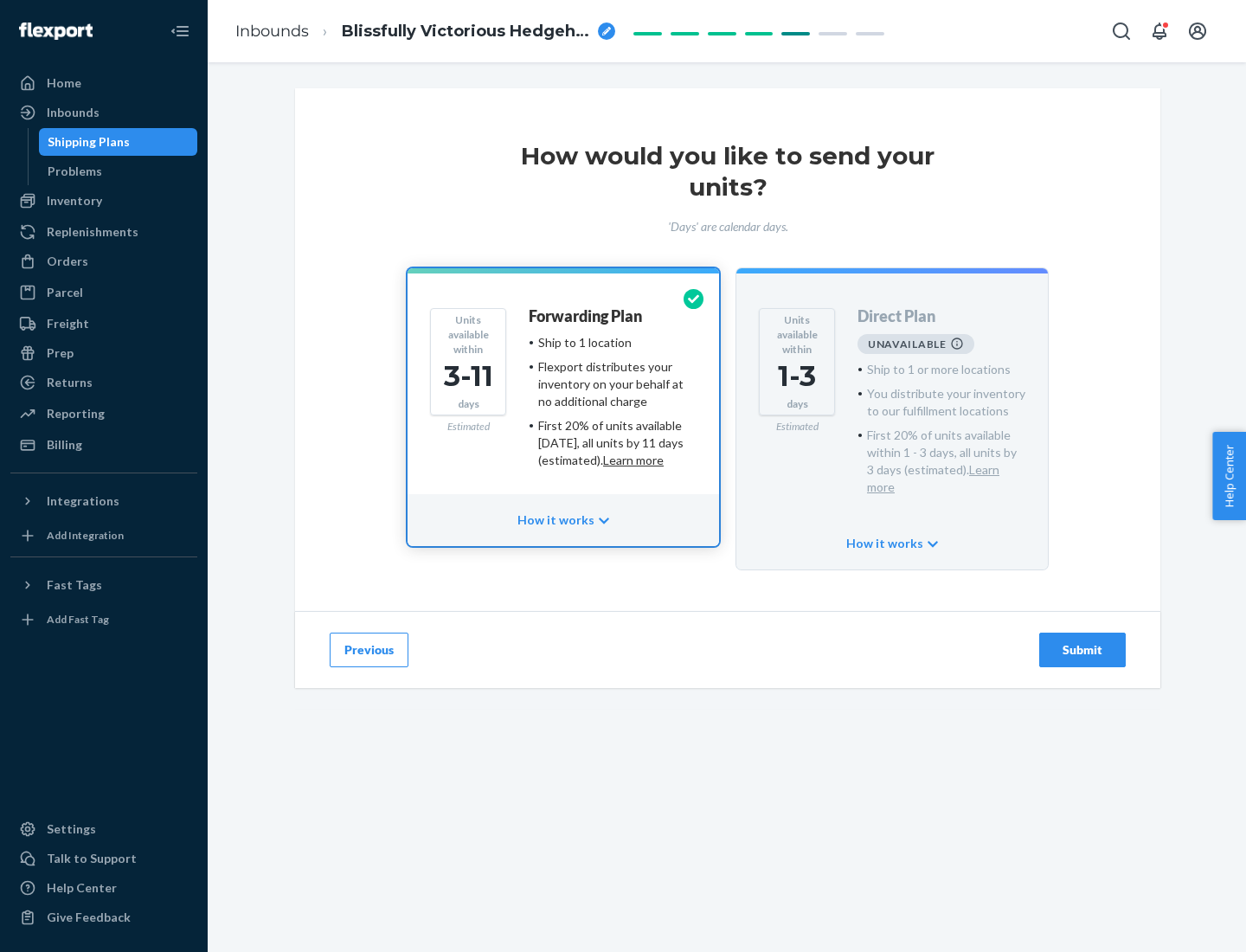
click at [586, 316] on h4 "Forwarding Plan" at bounding box center [584, 317] width 114 height 18
click at [1082, 641] on div "Submit" at bounding box center [1082, 650] width 57 height 18
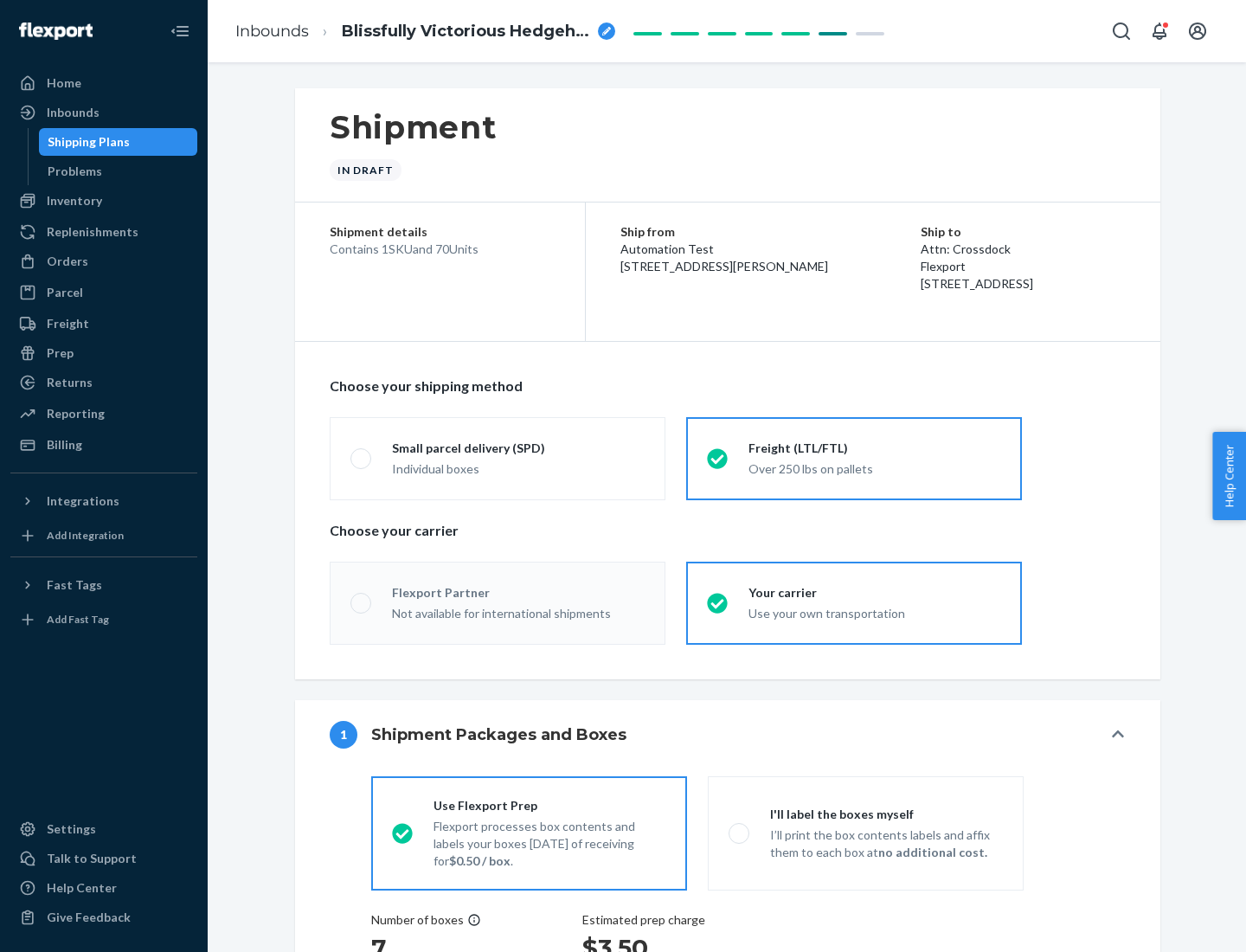
radio input "true"
radio input "false"
radio input "true"
radio input "false"
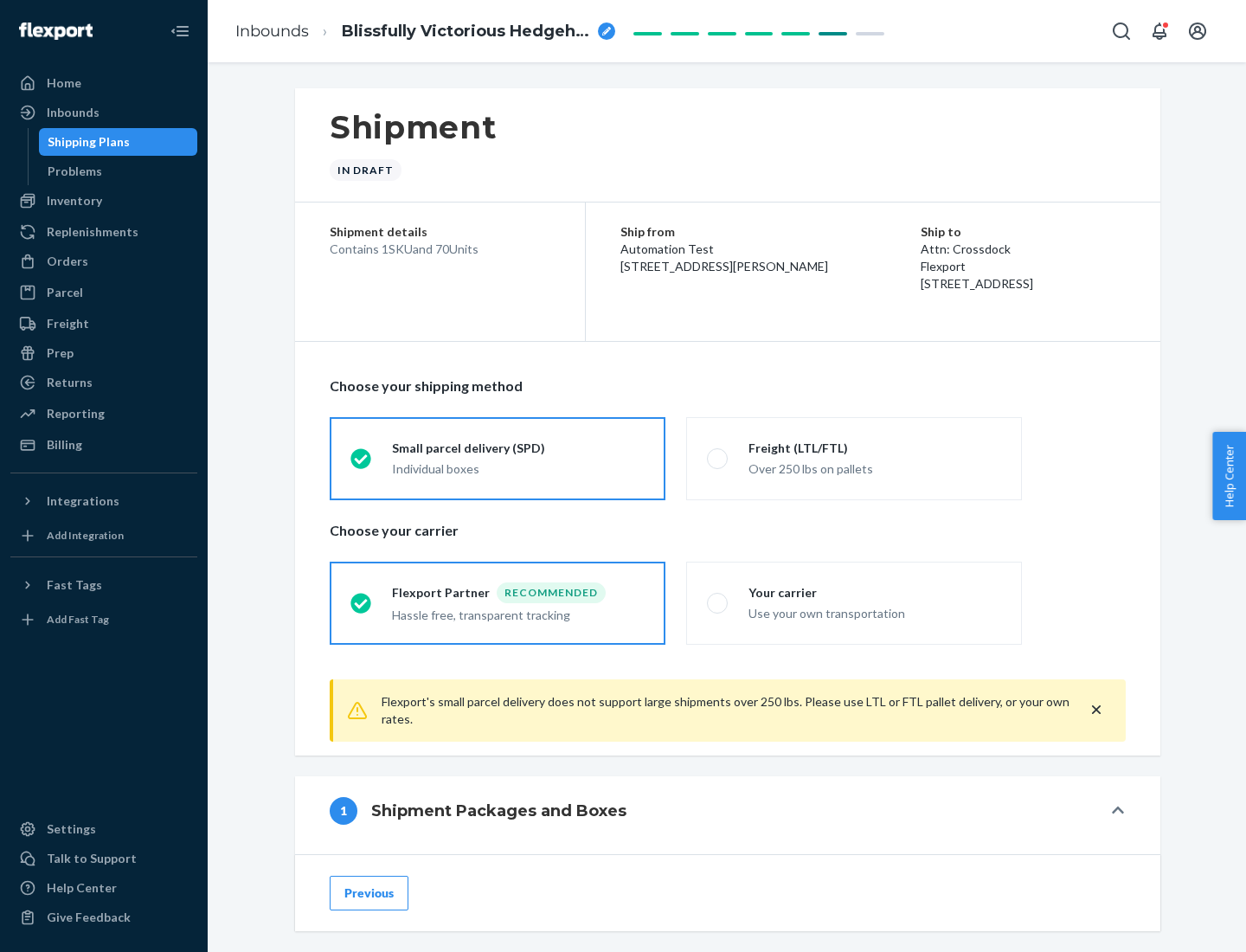
click at [518, 468] on div "Individual boxes" at bounding box center [518, 469] width 253 height 18
click at [361, 464] on input "Small parcel delivery (SPD) Individual boxes" at bounding box center [355, 457] width 11 height 11
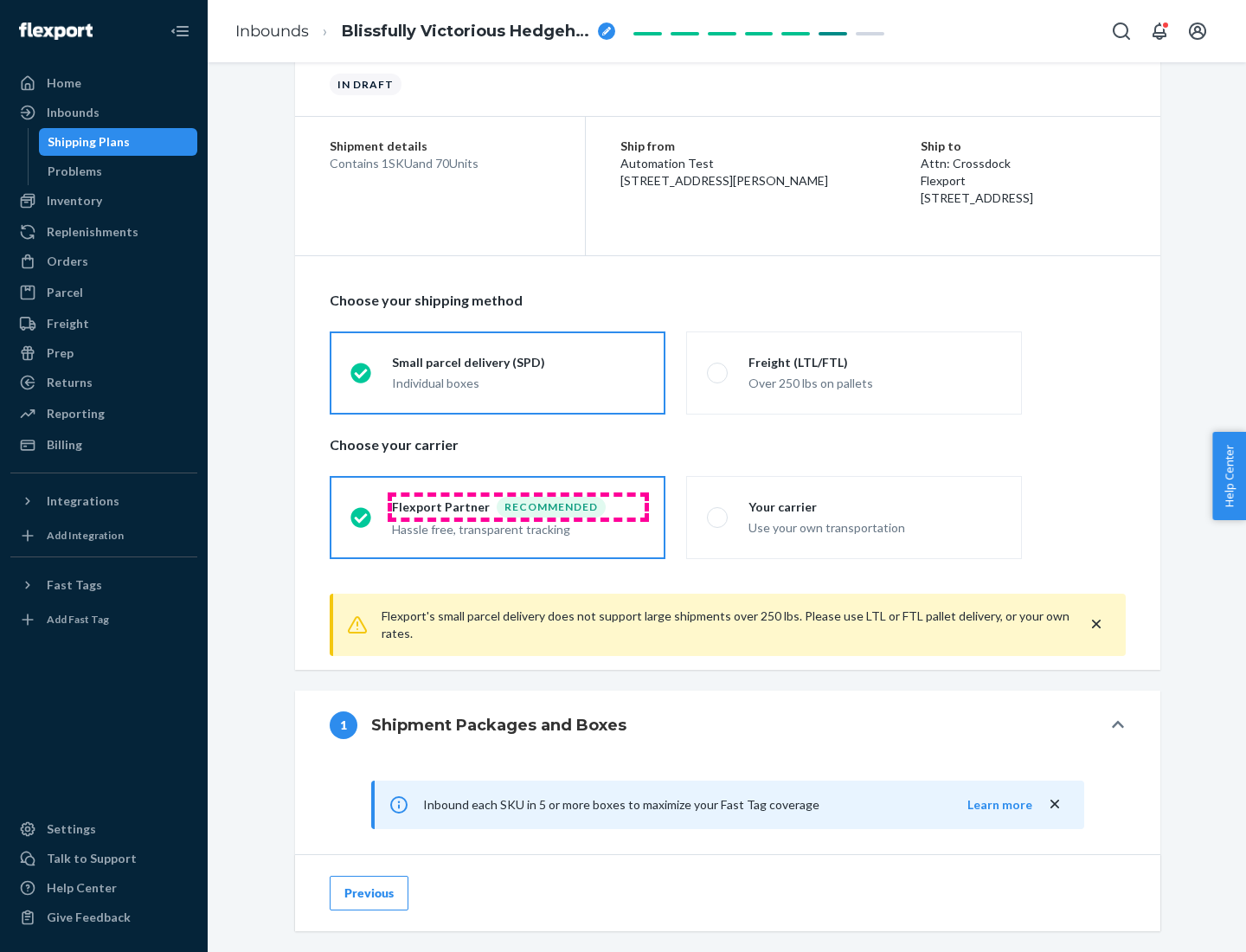
click at [518, 507] on div "Recommended" at bounding box center [551, 507] width 109 height 21
click at [361, 512] on input "Flexport Partner Recommended Hassle free, transparent tracking" at bounding box center [355, 516] width 11 height 11
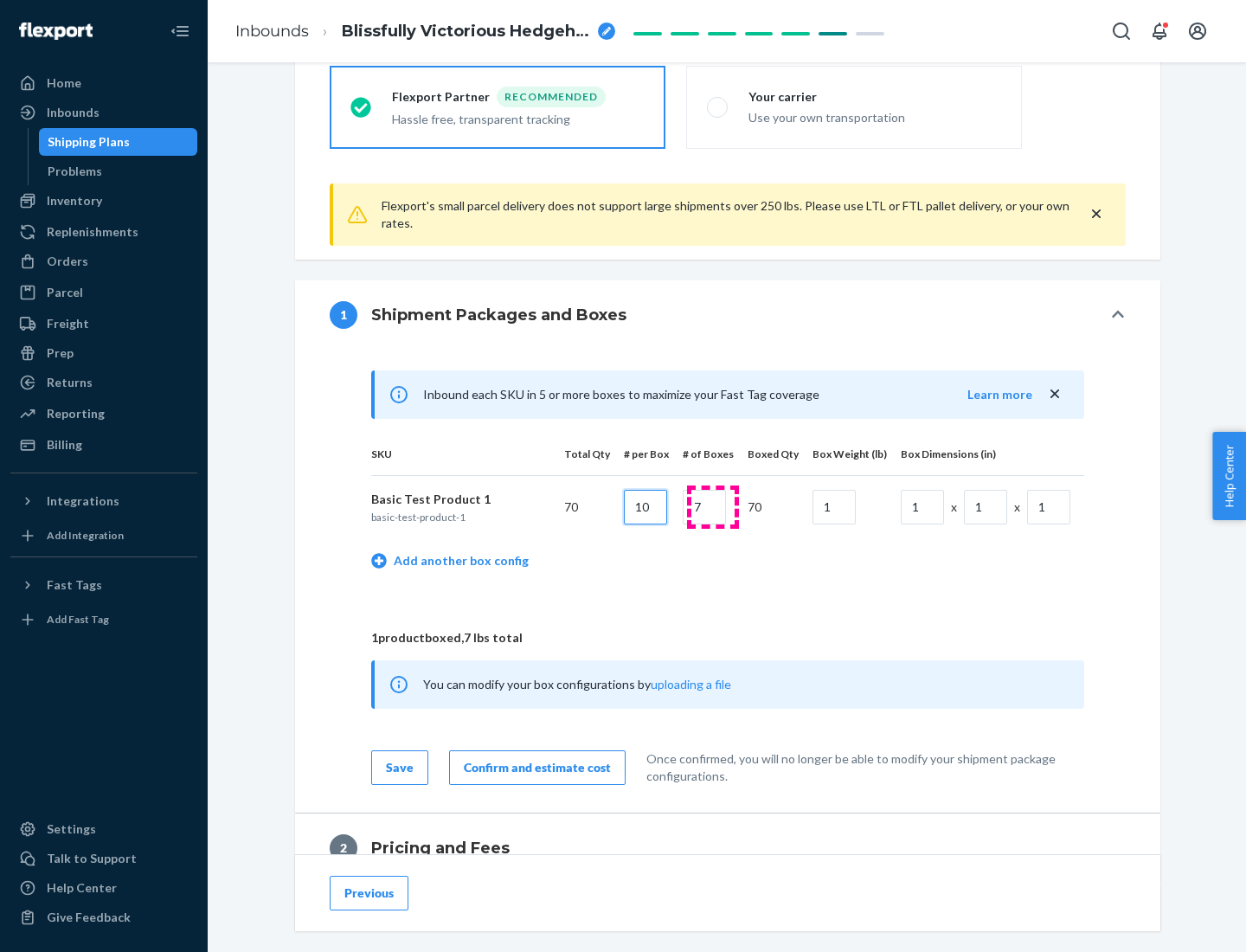
type input "10"
type input "7"
type input "1"
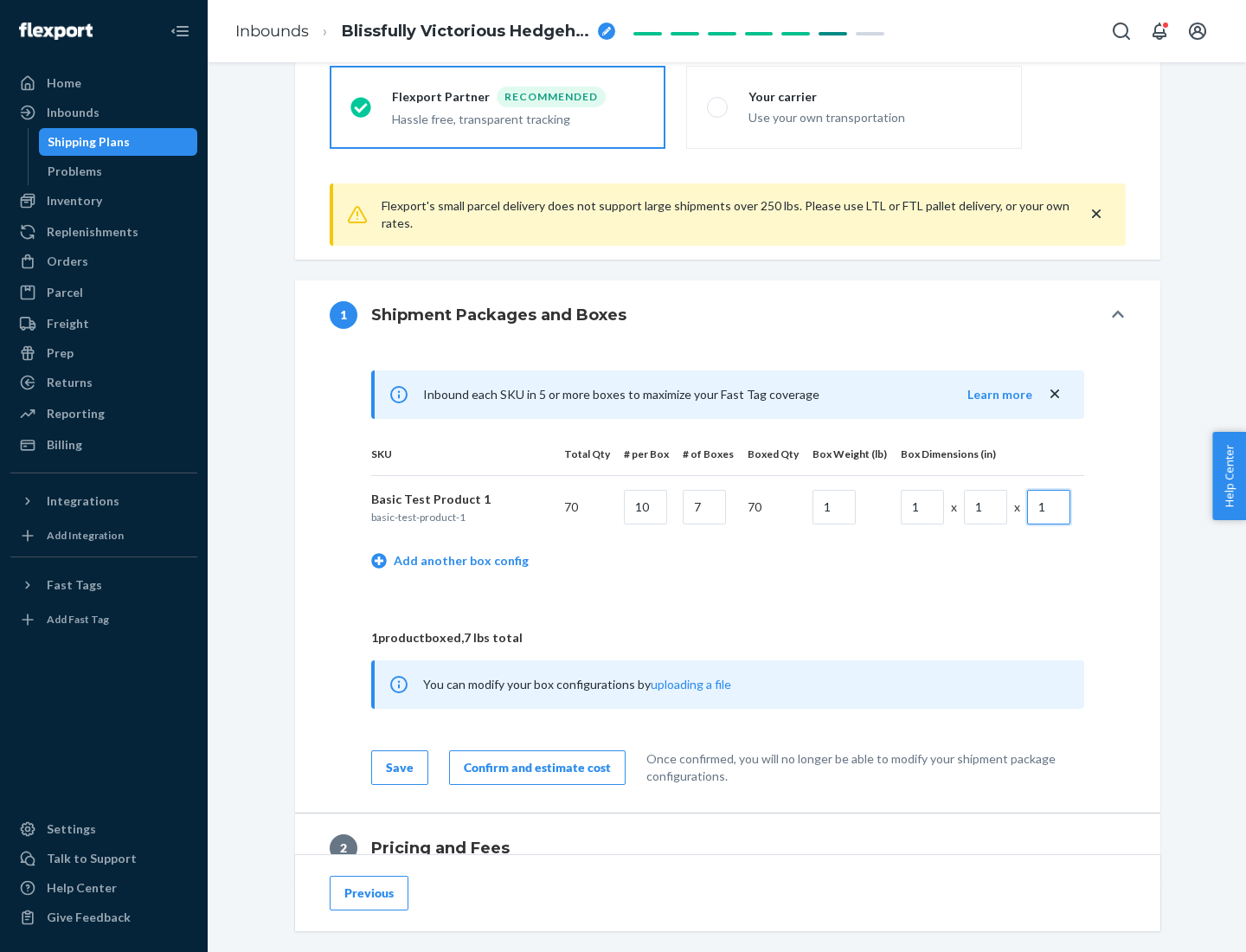
scroll to position [756, 0]
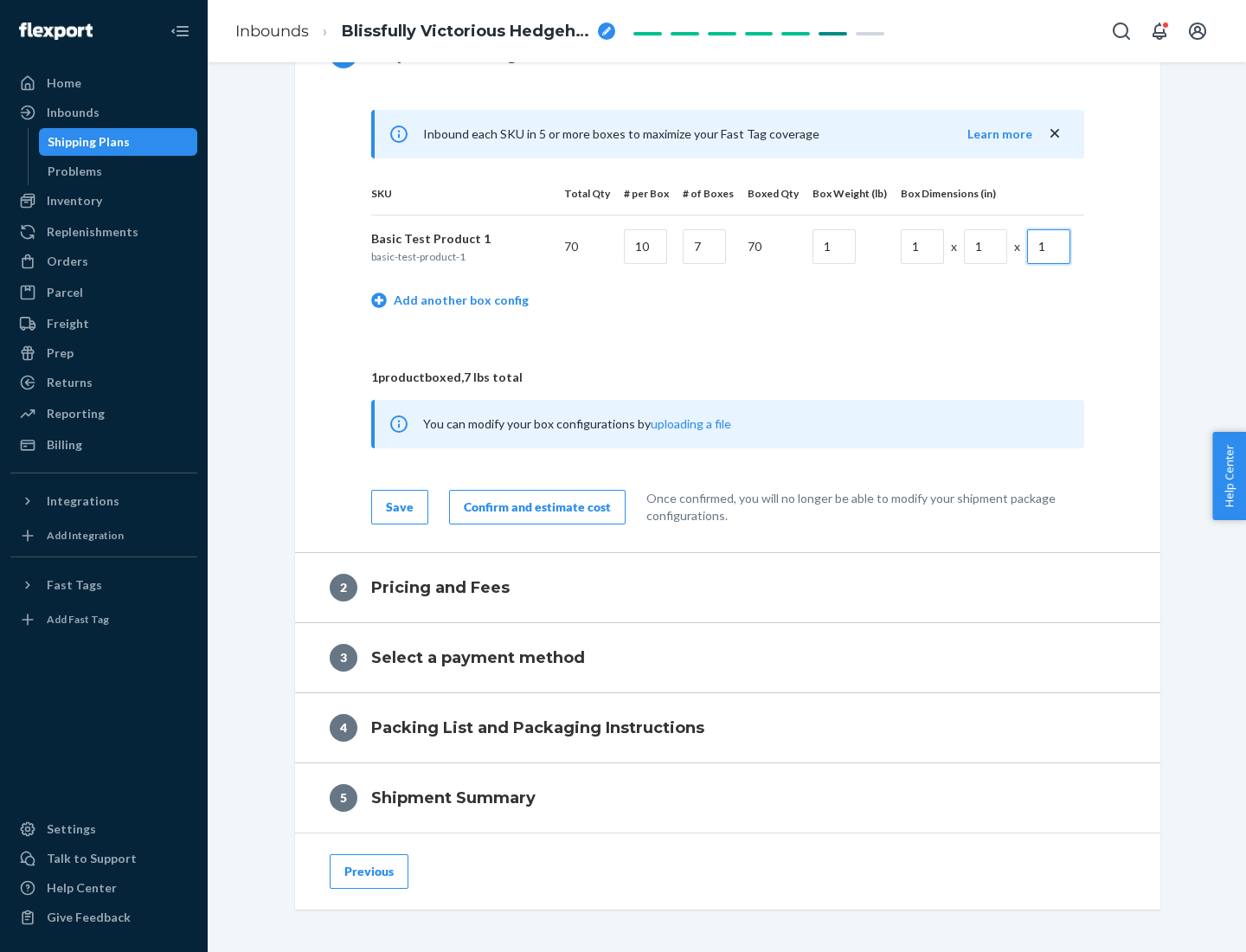
type input "1"
click at [534, 507] on div "Confirm and estimate cost" at bounding box center [537, 508] width 147 height 18
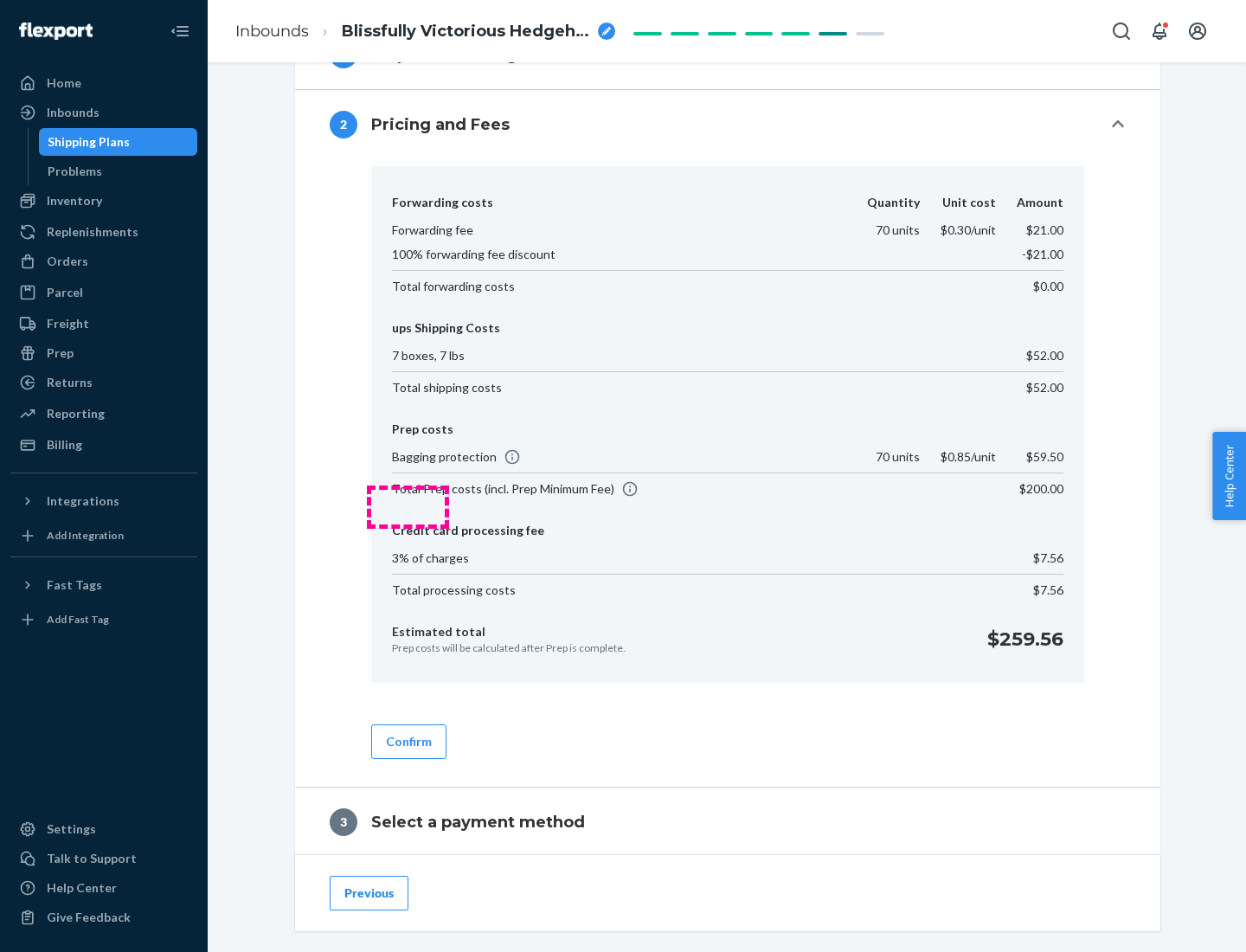
scroll to position [991, 0]
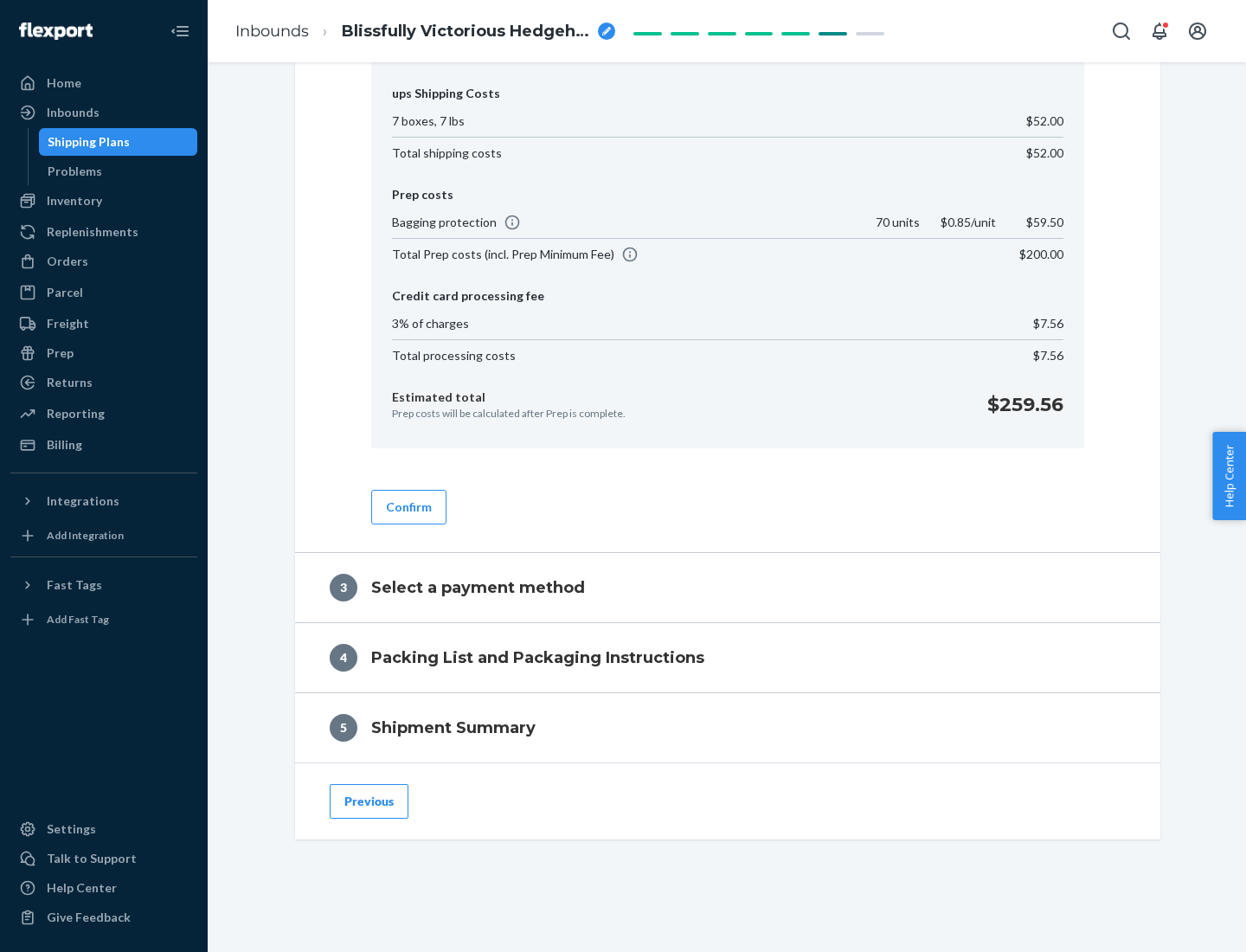
click at [408, 507] on button "Confirm" at bounding box center [409, 507] width 75 height 35
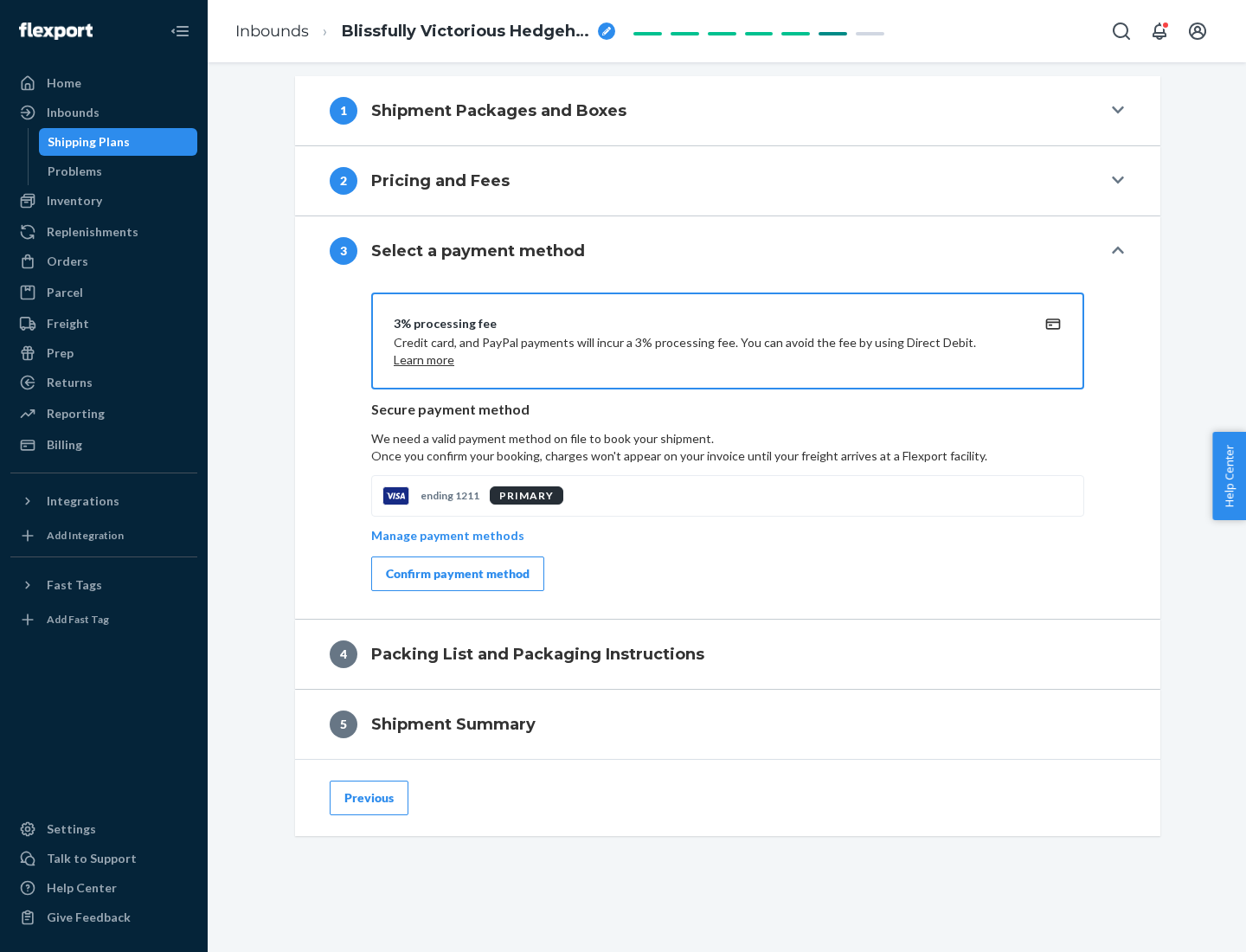
scroll to position [700, 0]
click at [456, 574] on div "Confirm payment method" at bounding box center [457, 574] width 143 height 18
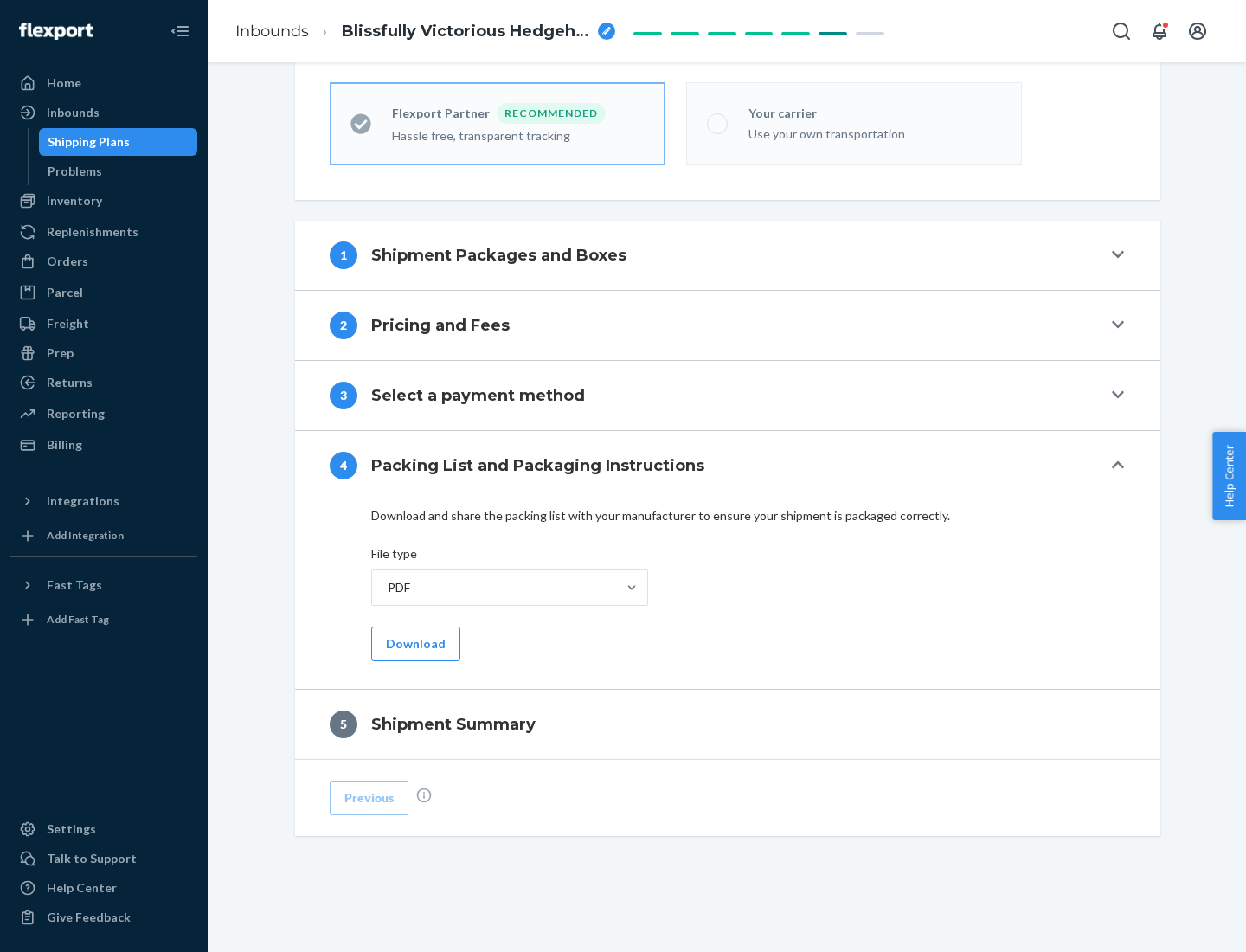
scroll to position [479, 0]
click at [414, 643] on button "Download" at bounding box center [416, 643] width 89 height 35
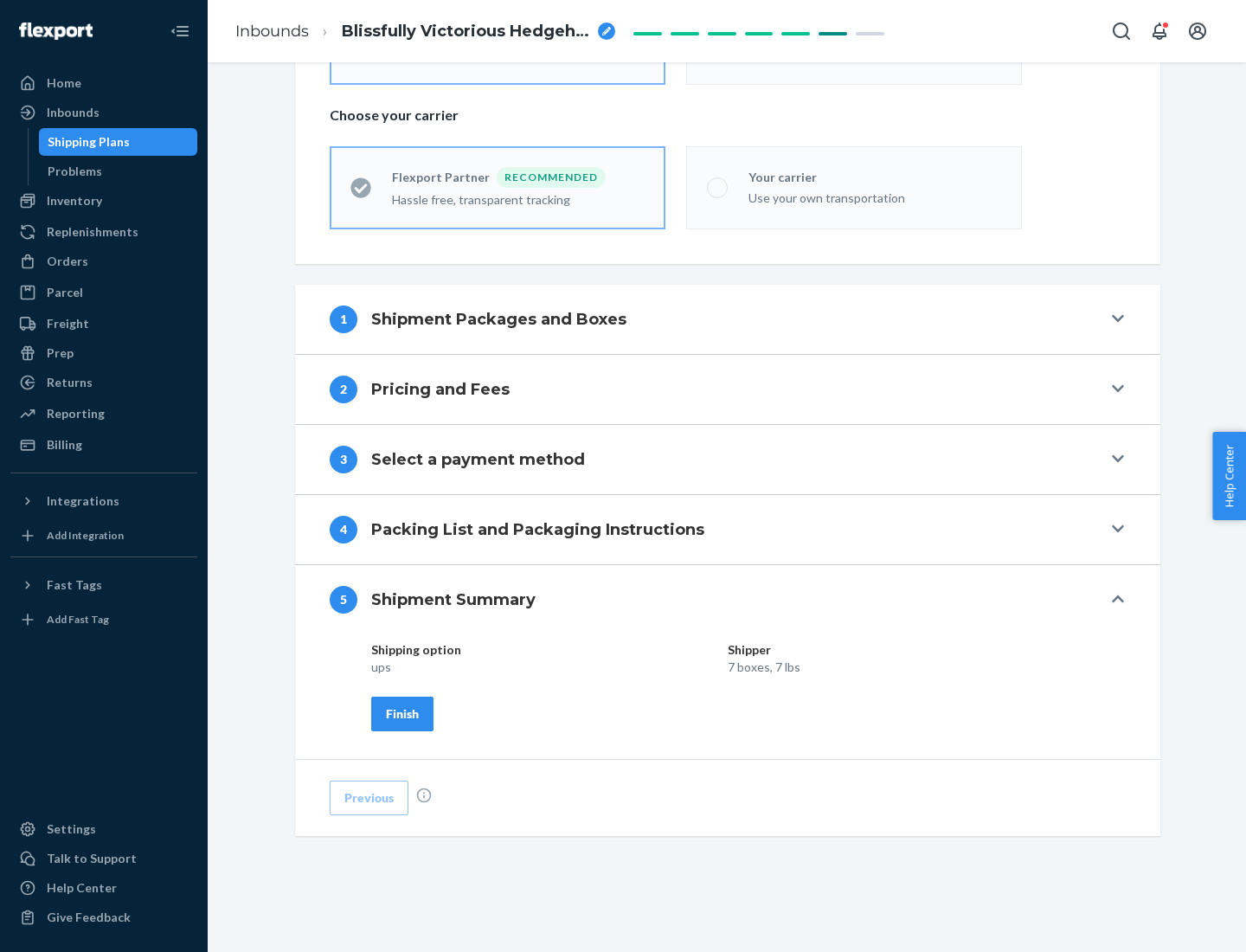
scroll to position [416, 0]
